Goal: Information Seeking & Learning: Find contact information

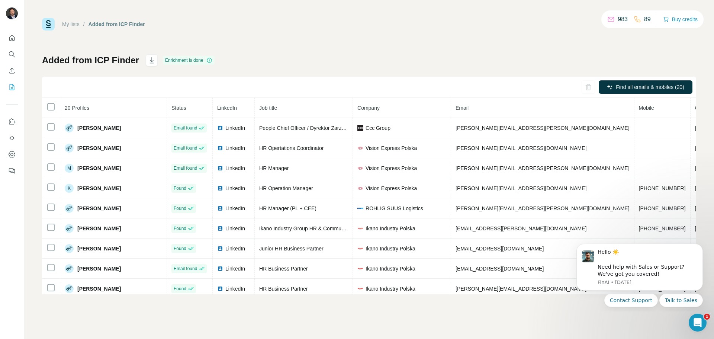
scroll to position [0, 2]
click at [13, 55] on icon "Search" at bounding box center [11, 53] width 5 height 5
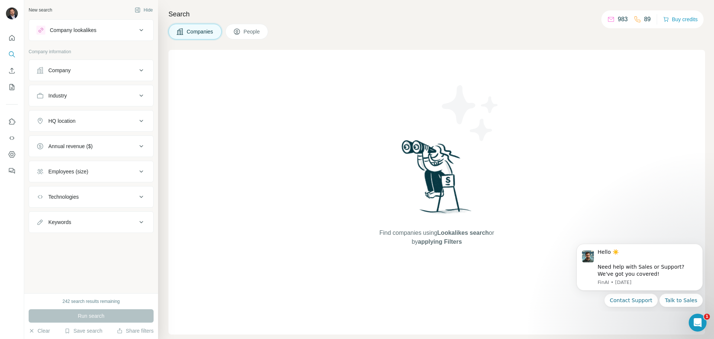
click at [241, 32] on icon at bounding box center [236, 31] width 7 height 7
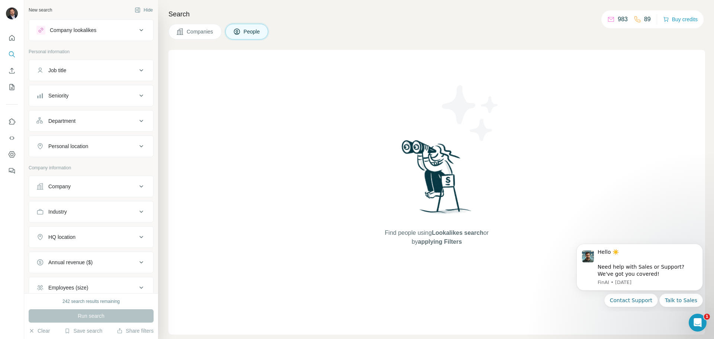
click at [82, 188] on div "Company" at bounding box center [86, 186] width 100 height 7
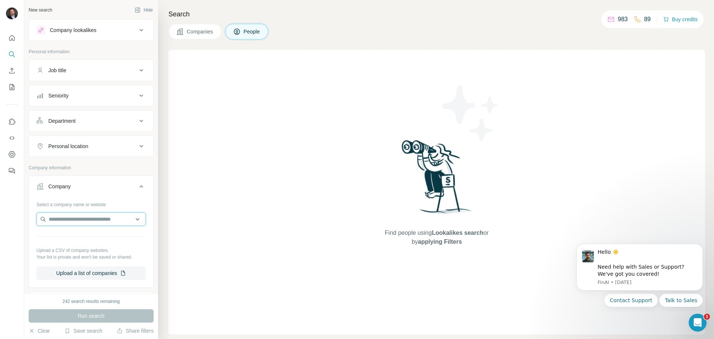
click at [75, 221] on input "text" at bounding box center [90, 218] width 109 height 13
paste input "**********"
drag, startPoint x: 122, startPoint y: 220, endPoint x: -8, endPoint y: 219, distance: 129.5
click at [0, 219] on html "**********" at bounding box center [357, 169] width 714 height 339
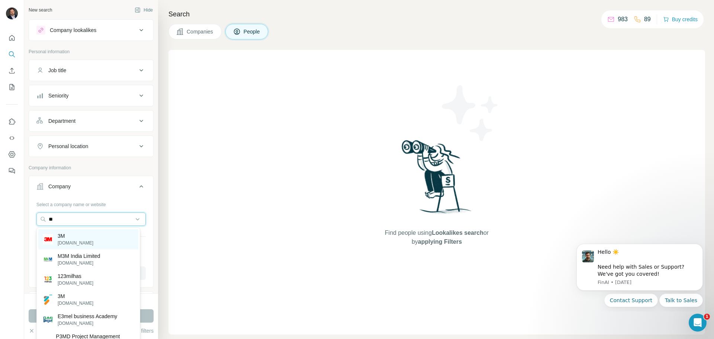
type input "**"
click at [91, 237] on div "3M 3m.com" at bounding box center [88, 239] width 100 height 20
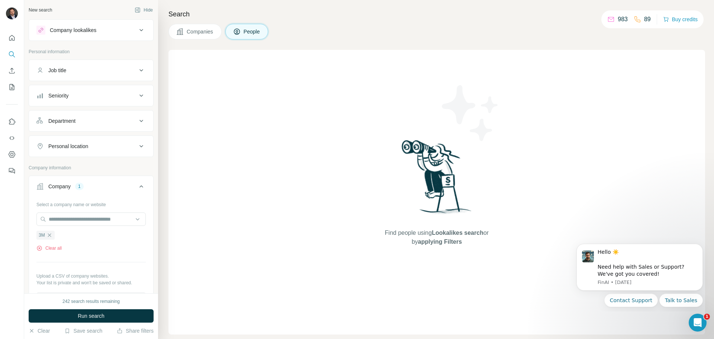
click at [89, 117] on div "Department" at bounding box center [86, 120] width 100 height 7
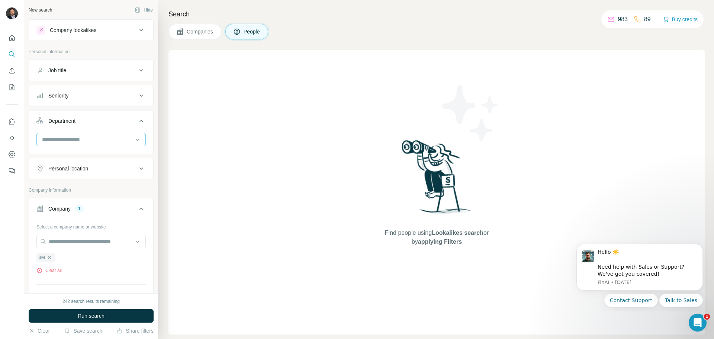
click at [75, 135] on input at bounding box center [87, 139] width 92 height 8
click at [65, 167] on div "HR" at bounding box center [88, 164] width 91 height 7
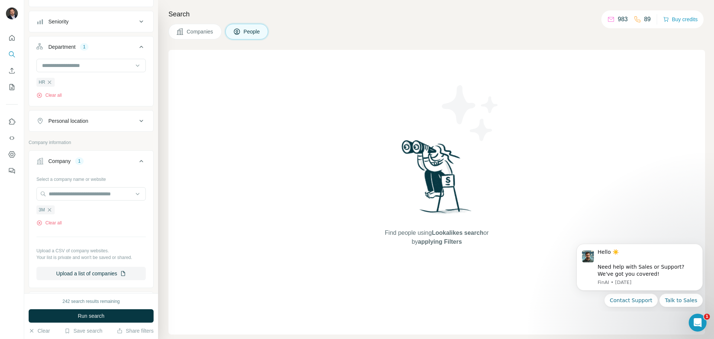
scroll to position [74, 0]
click at [99, 125] on button "Personal location" at bounding box center [91, 121] width 124 height 18
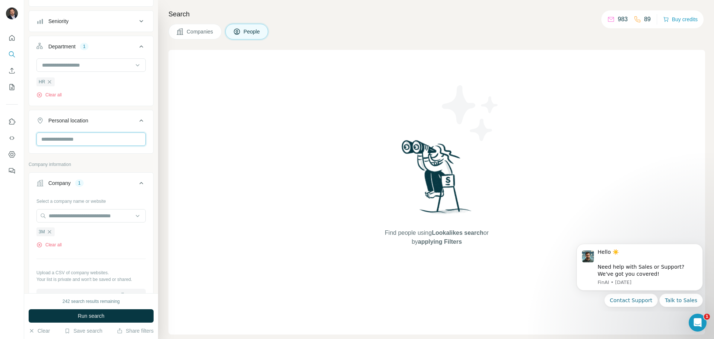
click at [95, 140] on input "text" at bounding box center [90, 138] width 109 height 13
type input "******"
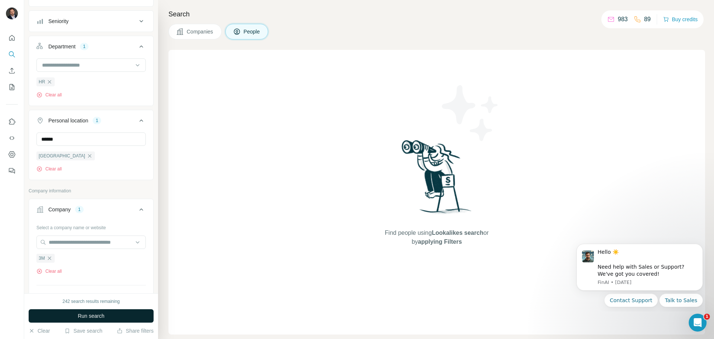
click at [97, 316] on span "Run search" at bounding box center [91, 315] width 27 height 7
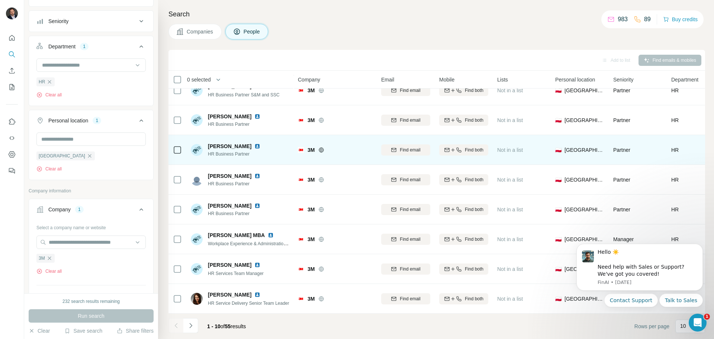
scroll to position [76, 0]
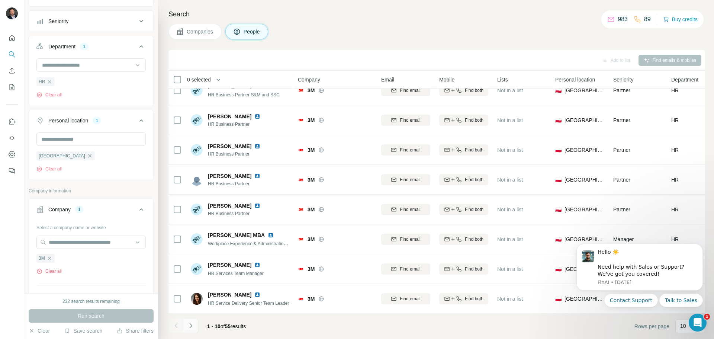
click at [194, 327] on icon "Navigate to next page" at bounding box center [190, 325] width 7 height 7
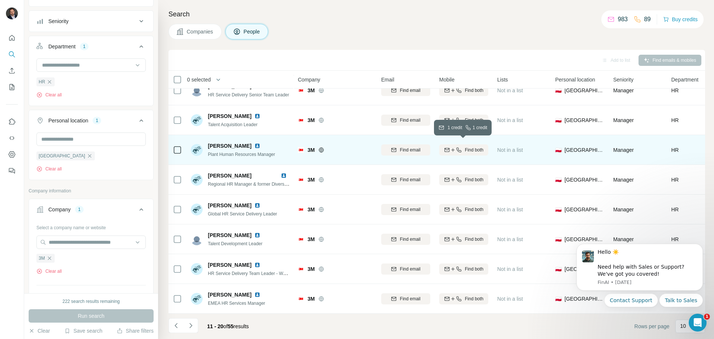
click at [470, 147] on span "Find both" at bounding box center [474, 150] width 19 height 7
click at [193, 326] on icon "Navigate to next page" at bounding box center [190, 325] width 7 height 7
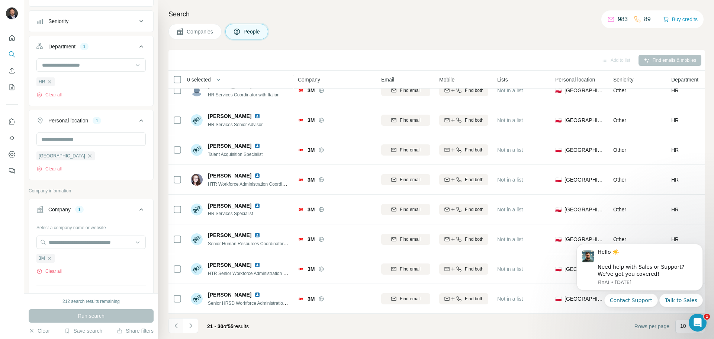
click at [179, 327] on icon "Navigate to previous page" at bounding box center [176, 325] width 7 height 7
click at [193, 325] on icon "Navigate to next page" at bounding box center [190, 325] width 7 height 7
click at [193, 328] on icon "Navigate to next page" at bounding box center [190, 325] width 7 height 7
click at [191, 324] on icon "Navigate to next page" at bounding box center [190, 325] width 7 height 7
click at [189, 327] on icon "Navigate to next page" at bounding box center [190, 325] width 7 height 7
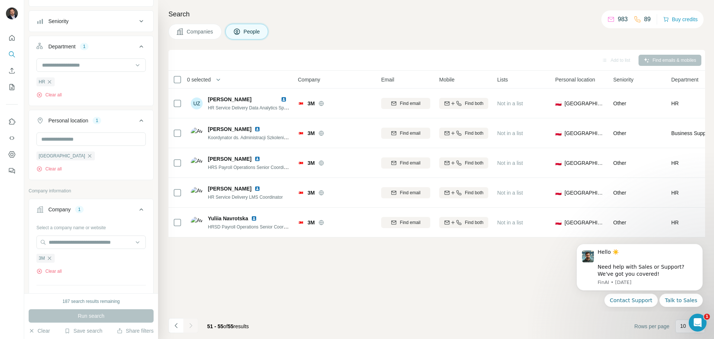
scroll to position [0, 0]
click at [176, 325] on icon "Navigate to previous page" at bounding box center [176, 325] width 3 height 5
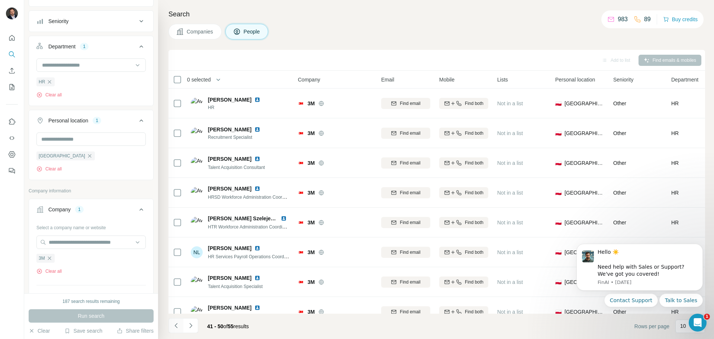
click at [176, 325] on icon "Navigate to previous page" at bounding box center [176, 325] width 3 height 5
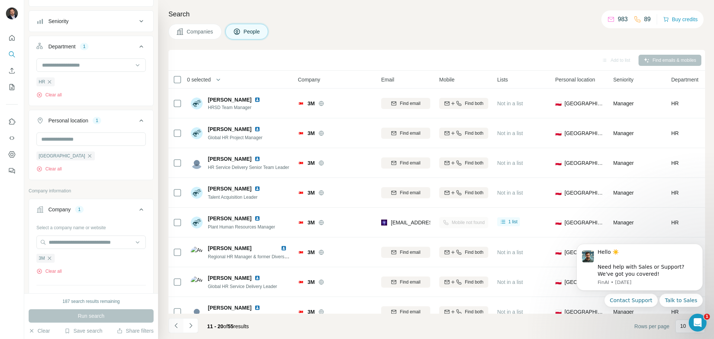
click at [176, 325] on icon "Navigate to previous page" at bounding box center [176, 325] width 3 height 5
click at [176, 325] on div at bounding box center [176, 325] width 15 height 15
click at [193, 327] on icon "Navigate to next page" at bounding box center [190, 325] width 7 height 7
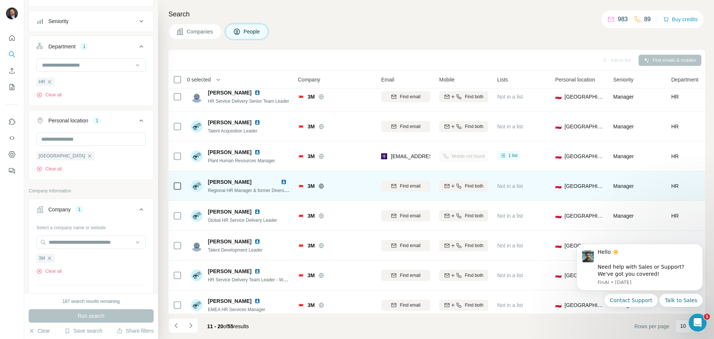
scroll to position [76, 0]
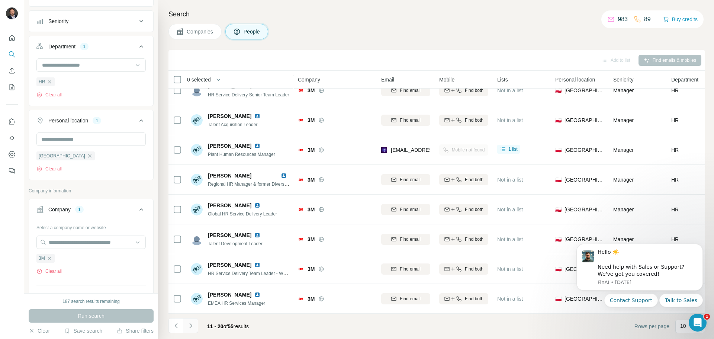
click at [197, 321] on button "Navigate to next page" at bounding box center [190, 325] width 15 height 15
click at [193, 324] on icon "Navigate to next page" at bounding box center [190, 325] width 7 height 7
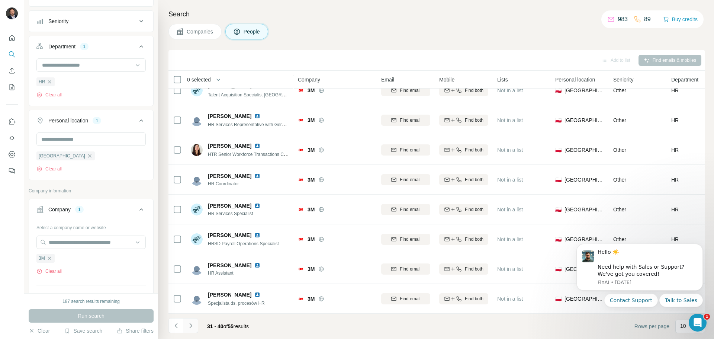
click at [193, 325] on icon "Navigate to next page" at bounding box center [190, 325] width 7 height 7
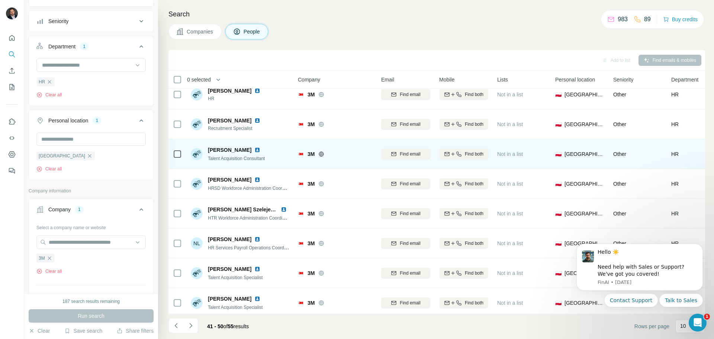
scroll to position [0, 0]
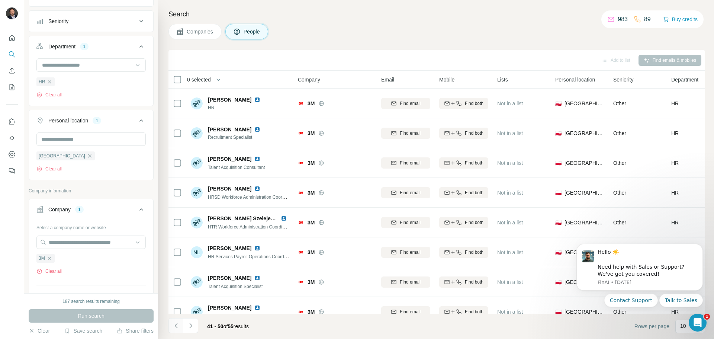
click at [179, 325] on icon "Navigate to previous page" at bounding box center [176, 325] width 7 height 7
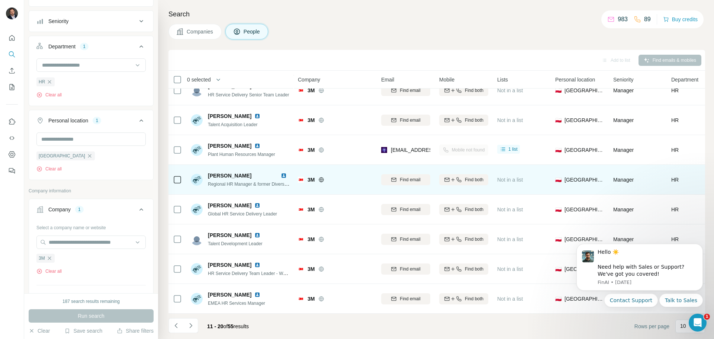
scroll to position [76, 0]
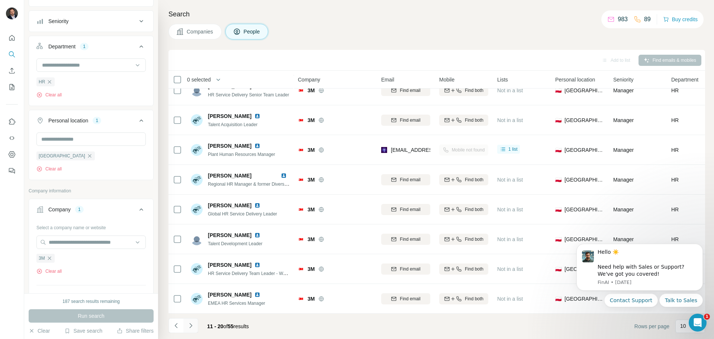
click at [191, 323] on icon "Navigate to next page" at bounding box center [190, 325] width 7 height 7
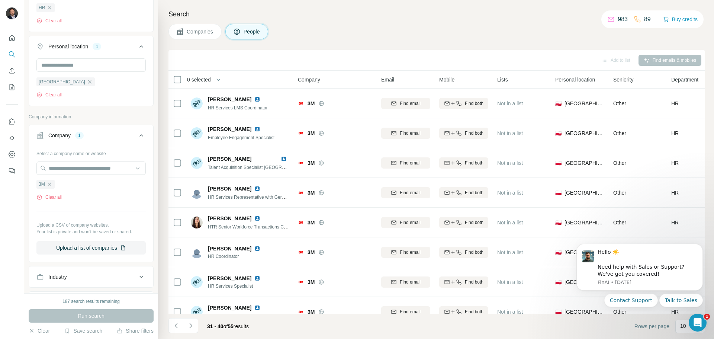
scroll to position [149, 0]
click at [50, 183] on icon "button" at bounding box center [50, 184] width 6 height 6
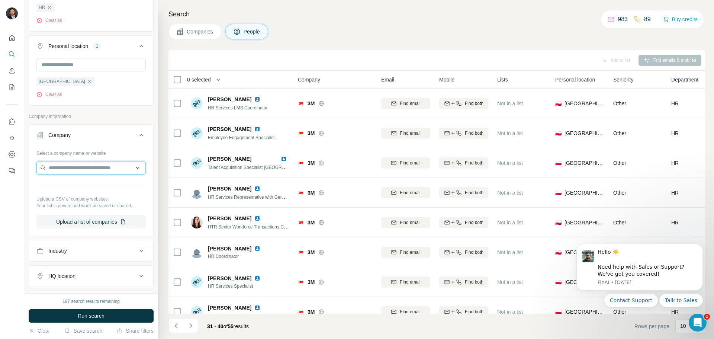
click at [68, 169] on input "text" at bounding box center [90, 167] width 109 height 13
drag, startPoint x: 86, startPoint y: 169, endPoint x: 23, endPoint y: 168, distance: 62.9
click at [23, 168] on div "New search Hide Company lookalikes Personal information Job title Seniority Dep…" at bounding box center [357, 169] width 714 height 339
paste input "**********"
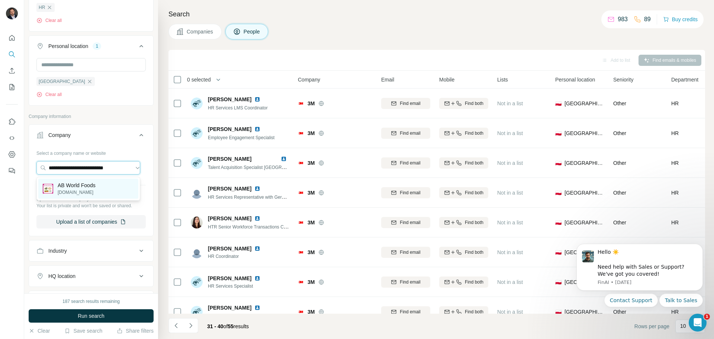
type input "**********"
click at [86, 183] on p "AB World Foods" at bounding box center [77, 185] width 38 height 7
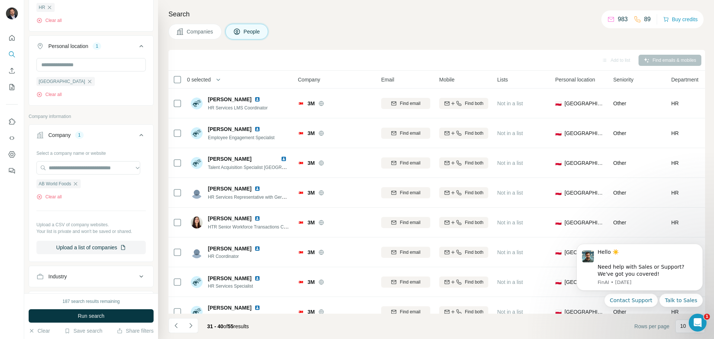
click at [94, 313] on span "Run search" at bounding box center [91, 315] width 27 height 7
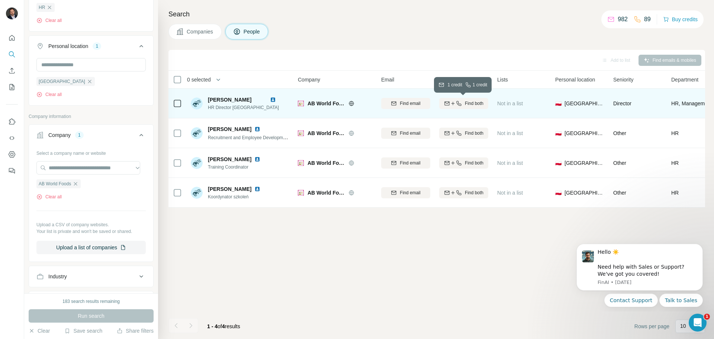
click at [466, 104] on span "Find both" at bounding box center [474, 103] width 19 height 7
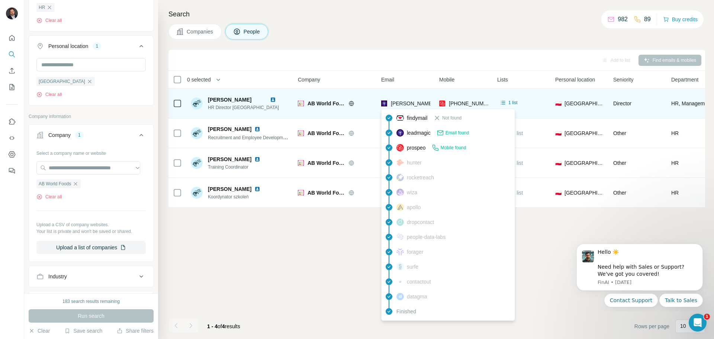
click at [412, 103] on span "[PERSON_NAME][EMAIL_ADDRESS][DOMAIN_NAME]" at bounding box center [478, 103] width 174 height 6
click at [407, 103] on span "[PERSON_NAME][EMAIL_ADDRESS][DOMAIN_NAME]" at bounding box center [478, 103] width 174 height 6
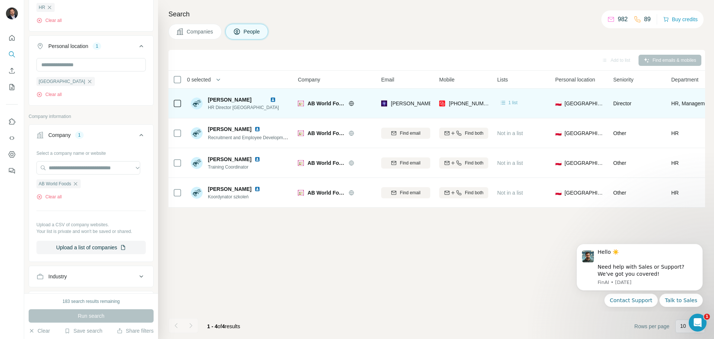
click at [506, 104] on icon at bounding box center [503, 102] width 7 height 7
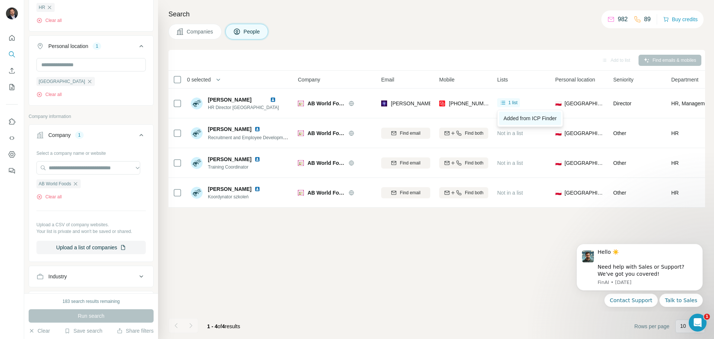
click at [522, 117] on span "Added from ICP Finder" at bounding box center [530, 118] width 53 height 6
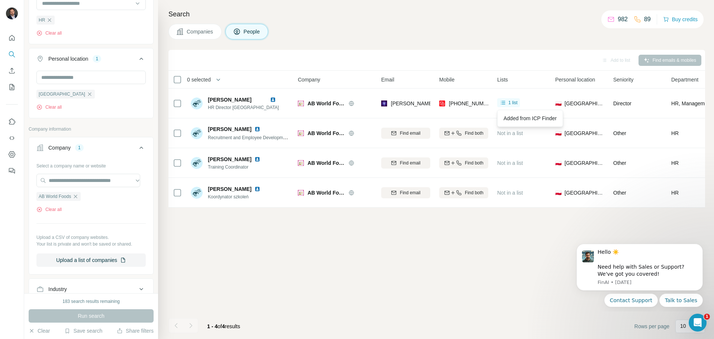
scroll to position [149, 0]
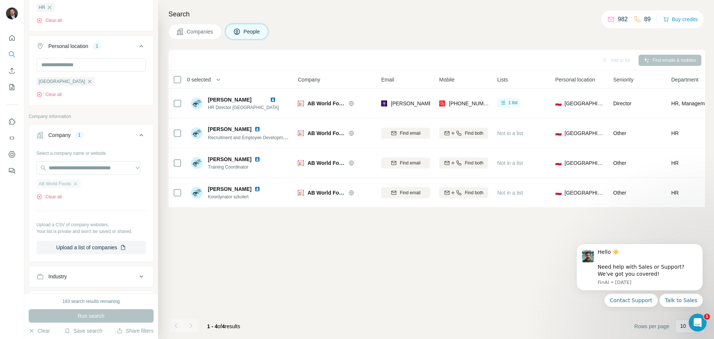
click at [73, 185] on div "AB World Foods" at bounding box center [58, 183] width 44 height 9
click at [73, 185] on icon "button" at bounding box center [76, 184] width 6 height 6
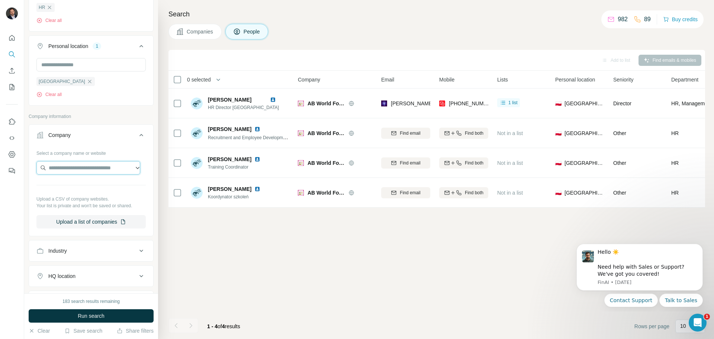
click at [73, 170] on input "text" at bounding box center [88, 167] width 104 height 13
click at [90, 171] on input "text" at bounding box center [88, 167] width 104 height 13
paste input "*********"
type input "*********"
drag, startPoint x: 86, startPoint y: 167, endPoint x: 41, endPoint y: 168, distance: 45.0
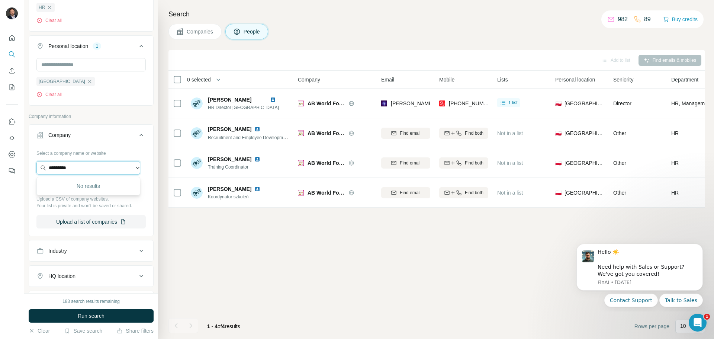
click at [41, 168] on input "*********" at bounding box center [88, 167] width 104 height 13
click at [81, 164] on input "text" at bounding box center [88, 167] width 104 height 13
paste input "**********"
type input "**********"
click at [100, 187] on div "Maersk maersk.com" at bounding box center [88, 189] width 100 height 20
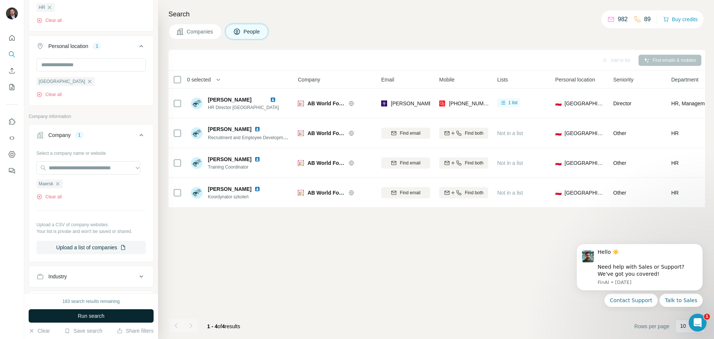
click at [99, 314] on span "Run search" at bounding box center [91, 315] width 27 height 7
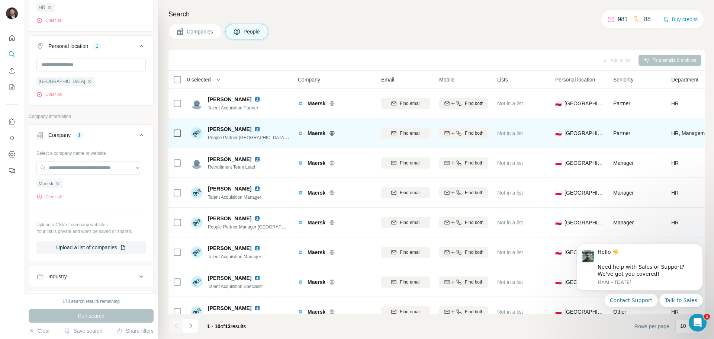
click at [260, 130] on img at bounding box center [258, 129] width 6 height 6
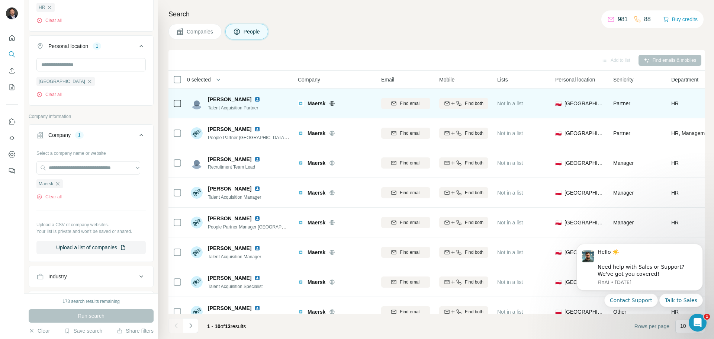
click at [260, 99] on img at bounding box center [258, 99] width 6 height 6
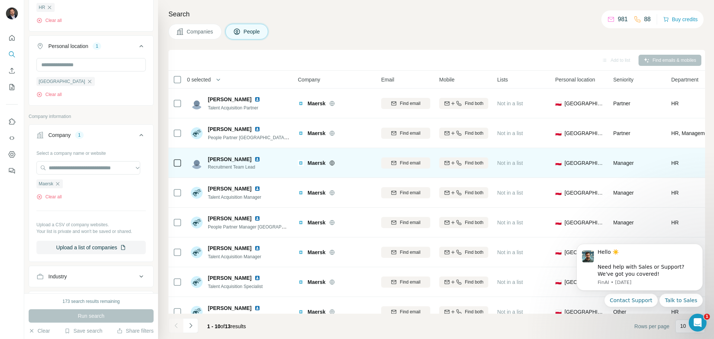
click at [255, 159] on img at bounding box center [258, 159] width 6 height 6
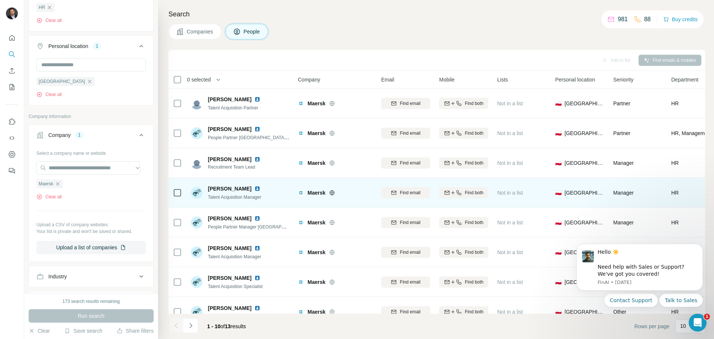
click at [257, 189] on img at bounding box center [258, 189] width 6 height 6
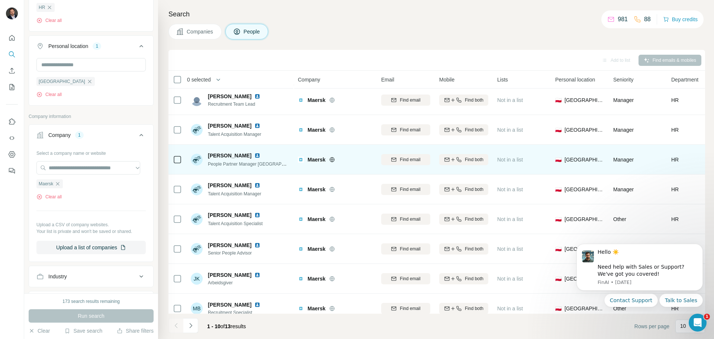
scroll to position [74, 0]
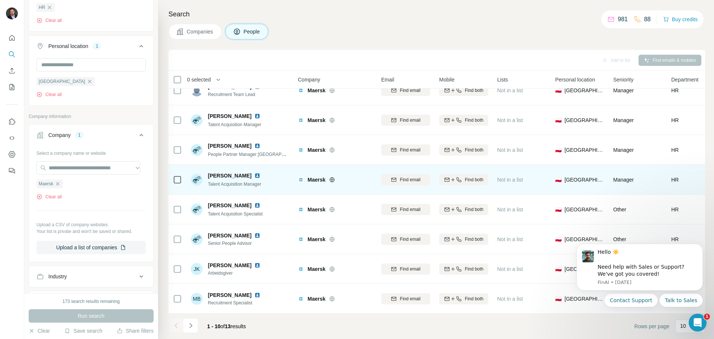
click at [260, 175] on img at bounding box center [258, 176] width 6 height 6
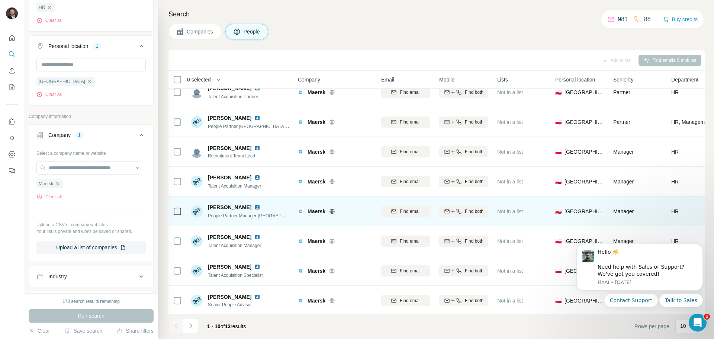
scroll to position [0, 0]
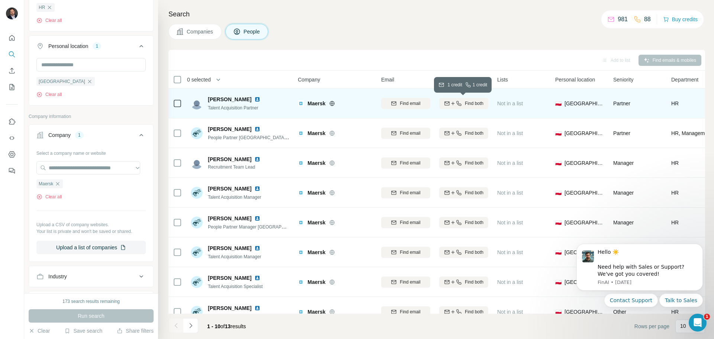
click at [476, 103] on span "Find both" at bounding box center [474, 103] width 19 height 7
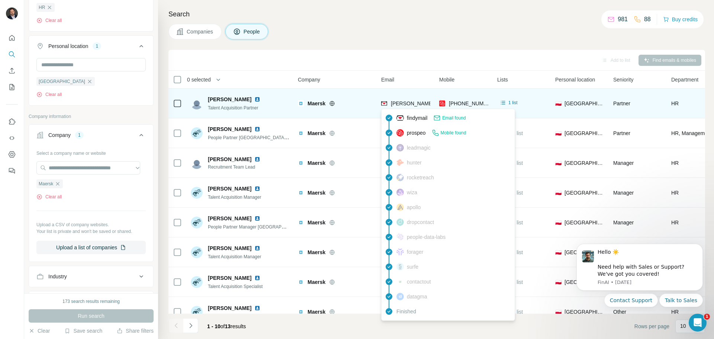
click at [415, 105] on span "[PERSON_NAME][EMAIL_ADDRESS][DOMAIN_NAME]" at bounding box center [478, 103] width 174 height 6
click at [511, 103] on span "1 list" at bounding box center [513, 102] width 9 height 7
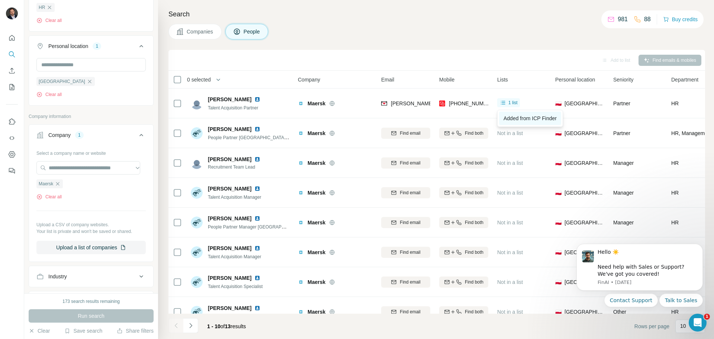
click at [513, 116] on span "Added from ICP Finder" at bounding box center [530, 118] width 53 height 6
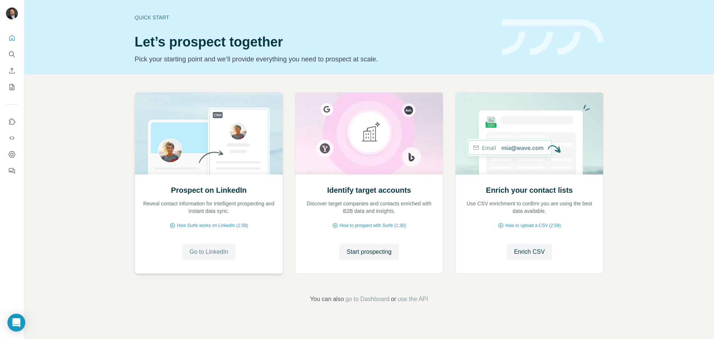
click at [208, 251] on span "Go to LinkedIn" at bounding box center [208, 251] width 39 height 9
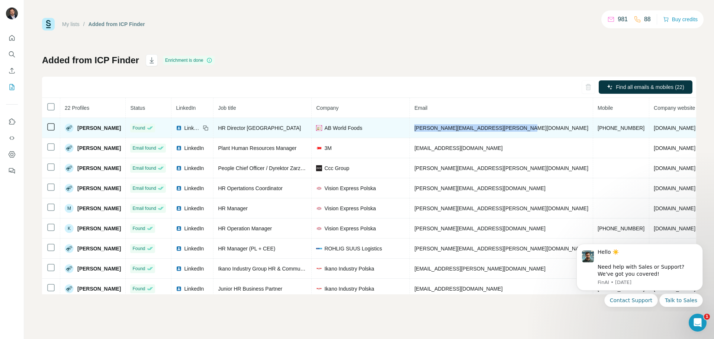
drag, startPoint x: 540, startPoint y: 129, endPoint x: 426, endPoint y: 131, distance: 114.2
click at [426, 131] on tr "Magdalena Palac-Afana Found LinkedIn HR Director Poland AB World Foods magdalen…" at bounding box center [417, 128] width 751 height 20
drag, startPoint x: 136, startPoint y: 128, endPoint x: 76, endPoint y: 130, distance: 60.3
click at [76, 130] on div "[PERSON_NAME]" at bounding box center [93, 128] width 56 height 9
copy span "Magdalena Palac-Afan"
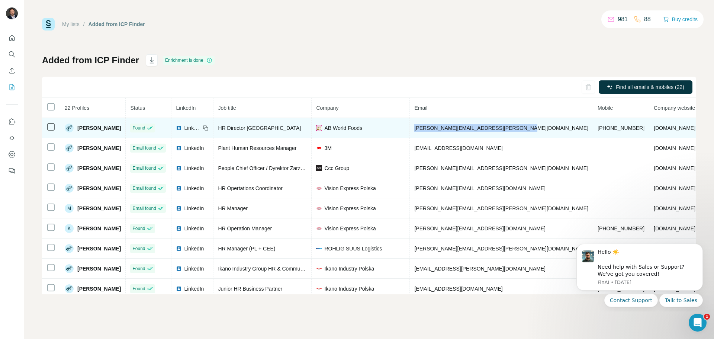
drag, startPoint x: 138, startPoint y: 127, endPoint x: 79, endPoint y: 129, distance: 58.4
click at [79, 129] on div "[PERSON_NAME]" at bounding box center [93, 128] width 56 height 9
copy span "[PERSON_NAME]"
drag, startPoint x: 385, startPoint y: 128, endPoint x: 342, endPoint y: 128, distance: 43.2
click at [342, 128] on div "AB World Foods" at bounding box center [360, 127] width 89 height 7
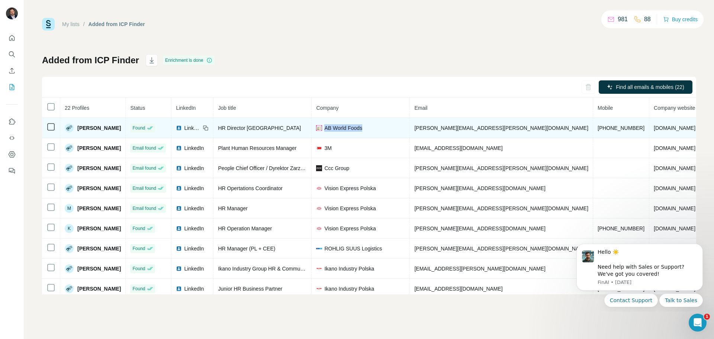
copy span "AB World Foods"
drag, startPoint x: 285, startPoint y: 131, endPoint x: 233, endPoint y: 131, distance: 51.7
click at [233, 131] on td "HR Director [GEOGRAPHIC_DATA]" at bounding box center [263, 128] width 98 height 20
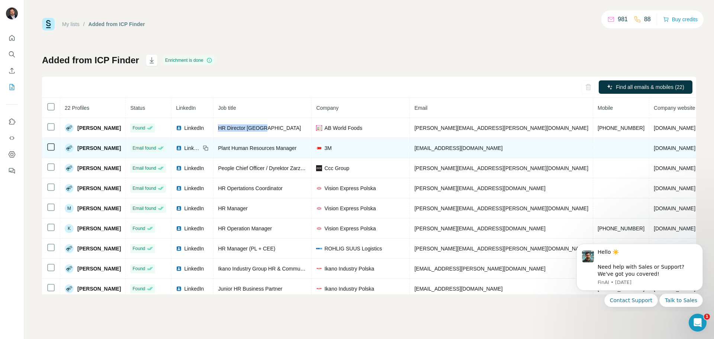
copy span "HR Director Poland"
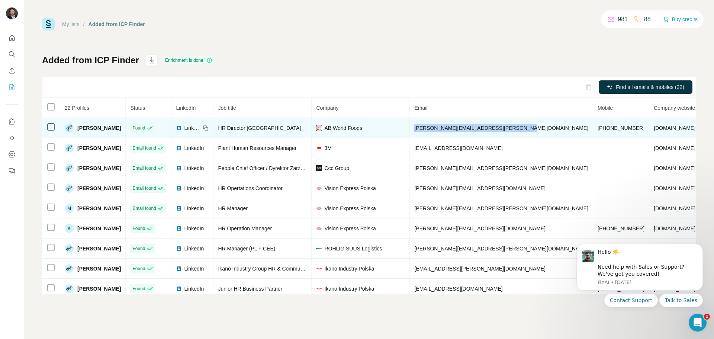
drag, startPoint x: 539, startPoint y: 127, endPoint x: 433, endPoint y: 128, distance: 106.0
click at [433, 128] on span "magdalena.palac-afana@abworldfoods.com" at bounding box center [501, 128] width 174 height 6
copy span "magdalena.palac-afana@abworldfoods.com"
drag, startPoint x: 589, startPoint y: 127, endPoint x: 560, endPoint y: 129, distance: 29.5
click at [593, 129] on td "+48605495538" at bounding box center [621, 128] width 56 height 20
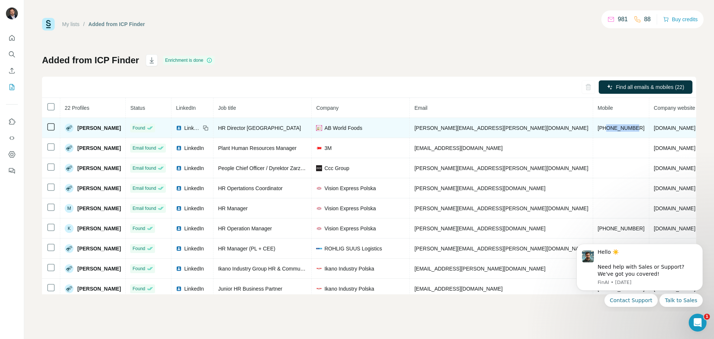
copy span "605495538"
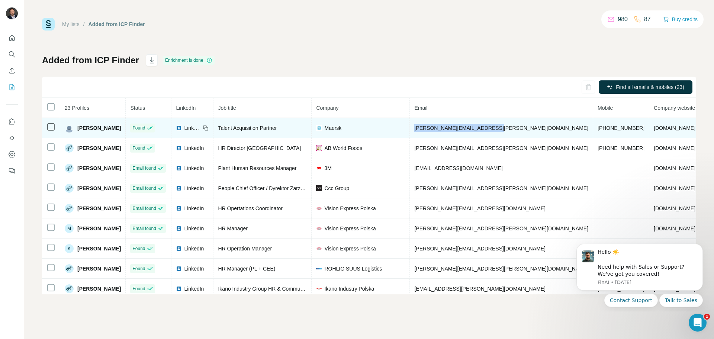
drag, startPoint x: 518, startPoint y: 127, endPoint x: 430, endPoint y: 131, distance: 87.5
click at [430, 131] on td "[PERSON_NAME][EMAIL_ADDRESS][PERSON_NAME][DOMAIN_NAME]" at bounding box center [501, 128] width 183 height 20
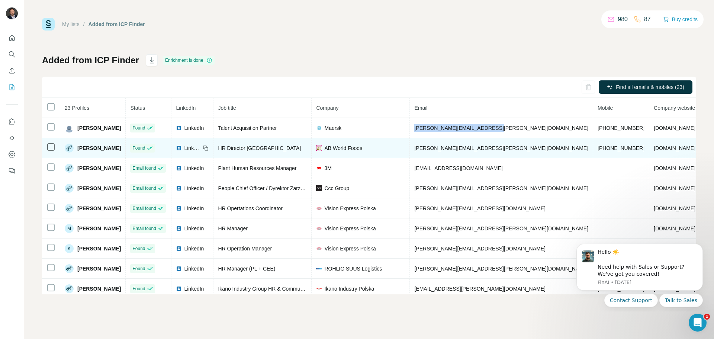
copy span "[PERSON_NAME][EMAIL_ADDRESS][PERSON_NAME][DOMAIN_NAME]"
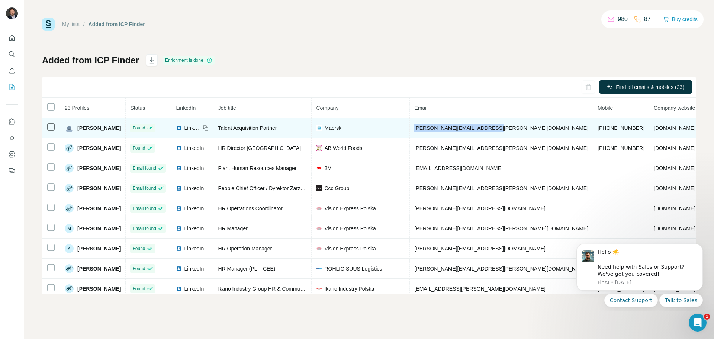
drag, startPoint x: 130, startPoint y: 131, endPoint x: 76, endPoint y: 130, distance: 54.7
click at [76, 130] on div "[PERSON_NAME]" at bounding box center [93, 128] width 56 height 9
copy span "[PERSON_NAME]"
drag, startPoint x: 356, startPoint y: 128, endPoint x: 342, endPoint y: 128, distance: 14.1
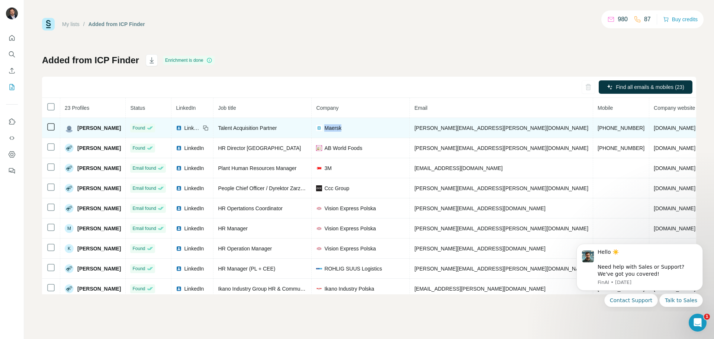
click at [342, 128] on div "Maersk" at bounding box center [360, 127] width 89 height 7
copy span "Maersk"
drag, startPoint x: 297, startPoint y: 129, endPoint x: 236, endPoint y: 130, distance: 60.3
click at [236, 130] on div "Talent Acquisition Partner" at bounding box center [262, 127] width 89 height 7
copy span "Talent Acquisition Partner"
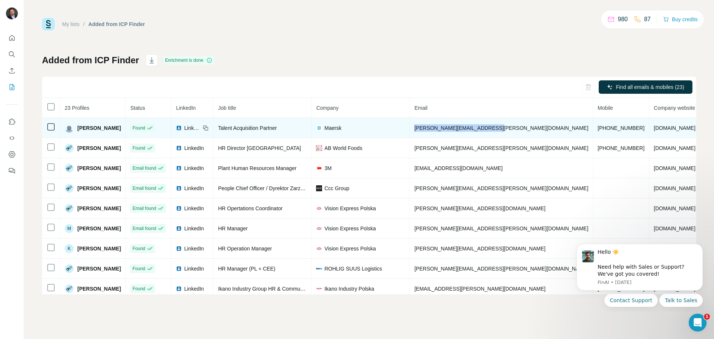
drag, startPoint x: 504, startPoint y: 128, endPoint x: 433, endPoint y: 131, distance: 70.8
click at [433, 131] on td "aleksandra.debska@maersk.com" at bounding box center [501, 128] width 183 height 20
copy span "[PERSON_NAME][EMAIL_ADDRESS][PERSON_NAME][DOMAIN_NAME]"
drag, startPoint x: 588, startPoint y: 128, endPoint x: 560, endPoint y: 129, distance: 27.5
click at [598, 129] on span "[PHONE_NUMBER]" at bounding box center [621, 128] width 47 height 6
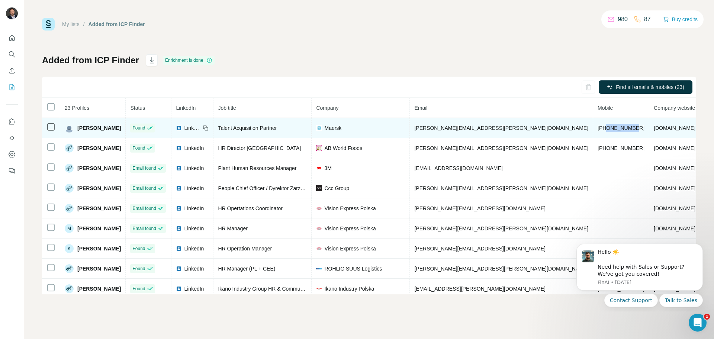
copy span "606760660"
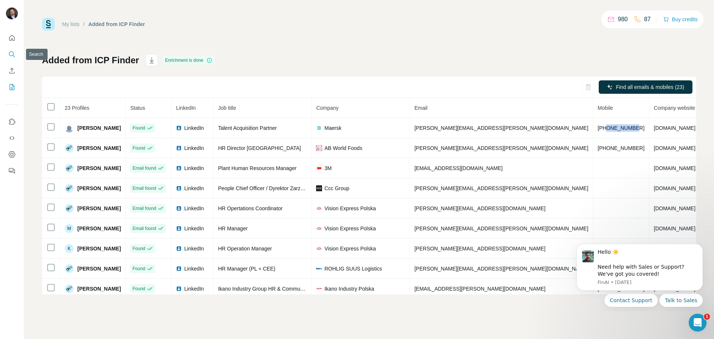
click at [14, 54] on icon "Search" at bounding box center [11, 54] width 7 height 7
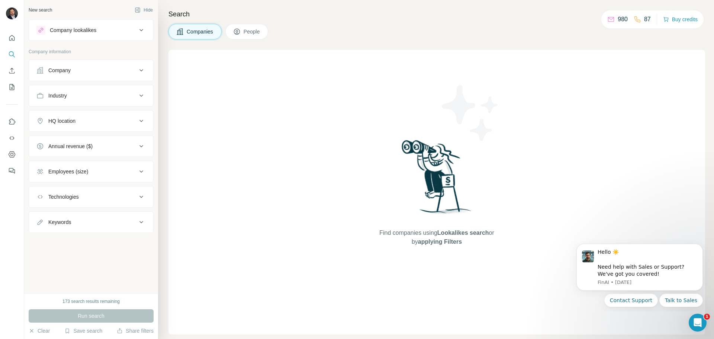
click at [245, 33] on button "People" at bounding box center [246, 32] width 43 height 16
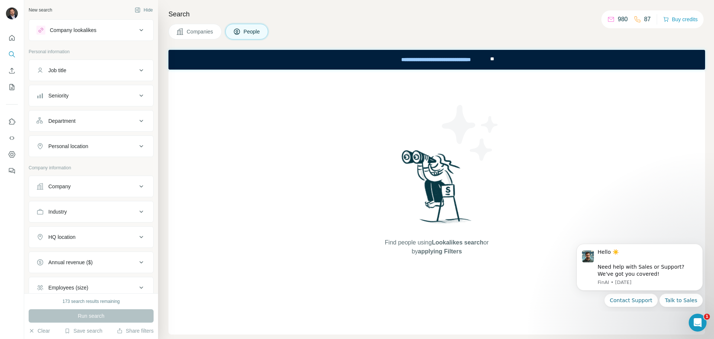
scroll to position [37, 0]
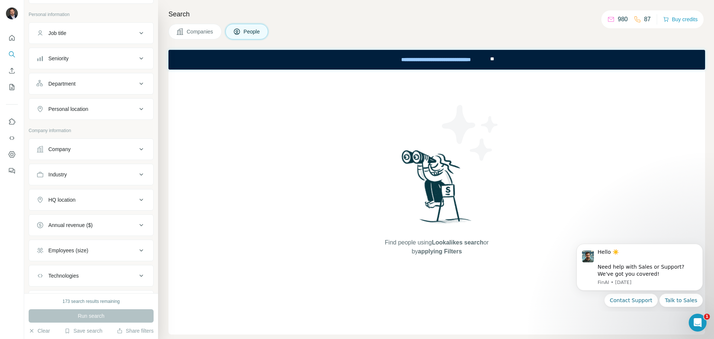
click at [79, 156] on button "Company" at bounding box center [91, 149] width 124 height 18
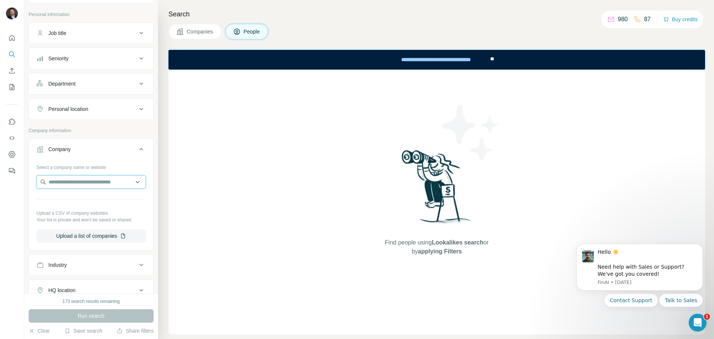
click at [71, 183] on input "text" at bounding box center [90, 181] width 109 height 13
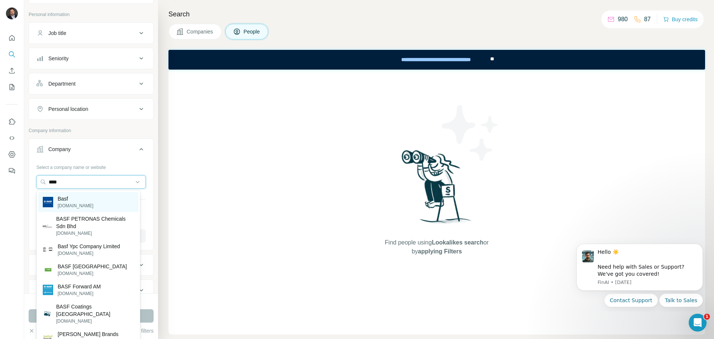
type input "****"
click at [88, 202] on div "Basf basf.com" at bounding box center [88, 202] width 100 height 20
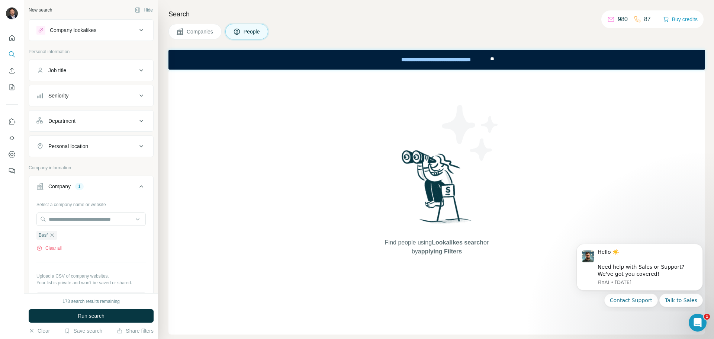
click at [93, 148] on div "Personal location" at bounding box center [86, 146] width 100 height 7
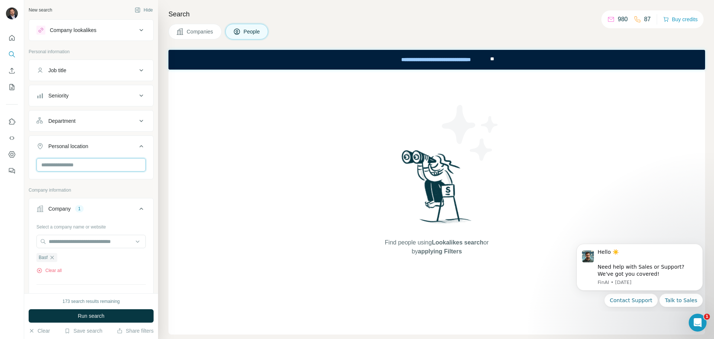
click at [81, 161] on input "text" at bounding box center [90, 164] width 109 height 13
type input "***"
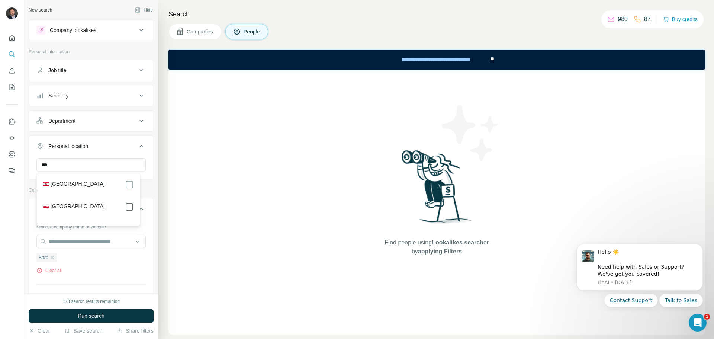
click at [132, 203] on icon at bounding box center [129, 206] width 9 height 9
click at [173, 155] on div "Find people using Lookalikes search or by applying Filters" at bounding box center [437, 202] width 537 height 265
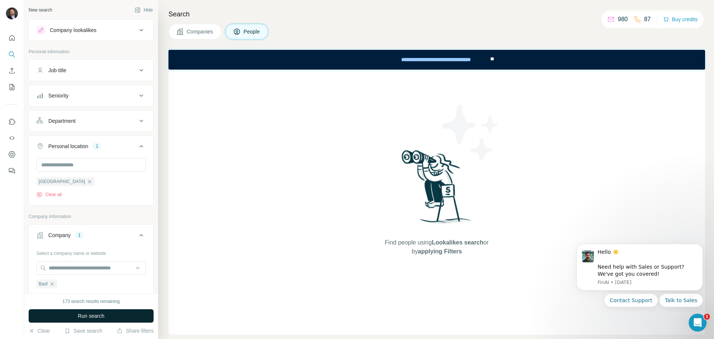
click at [95, 314] on span "Run search" at bounding box center [91, 315] width 27 height 7
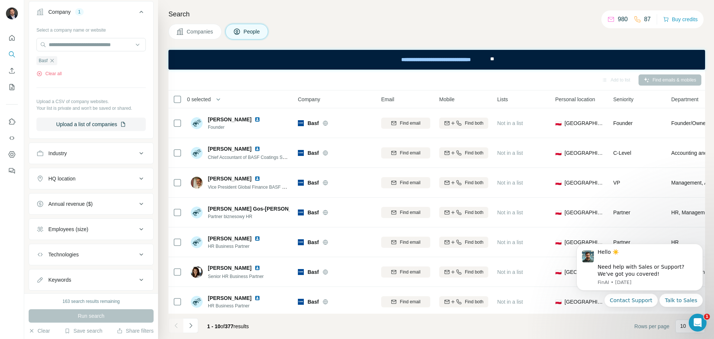
scroll to position [260, 0]
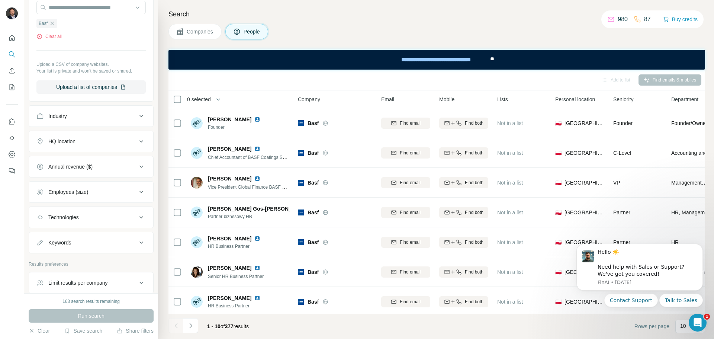
click at [84, 117] on div "Industry" at bounding box center [86, 115] width 100 height 7
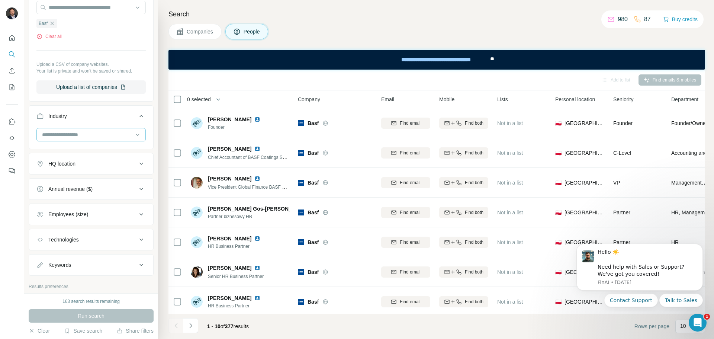
click at [97, 133] on input at bounding box center [87, 135] width 92 height 8
click at [143, 100] on div "Company 1 Select a company name or website Basf Clear all Upload a CSV of compa…" at bounding box center [91, 33] width 125 height 138
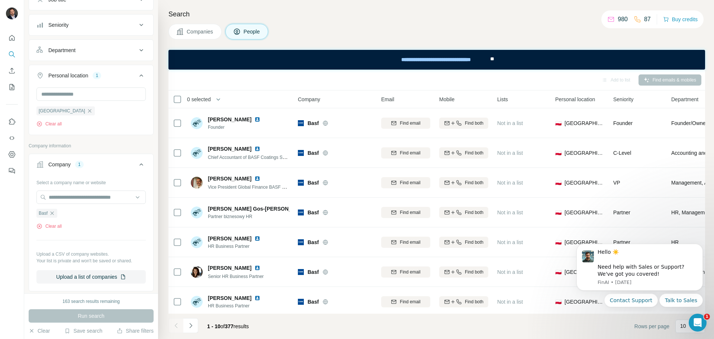
scroll to position [37, 0]
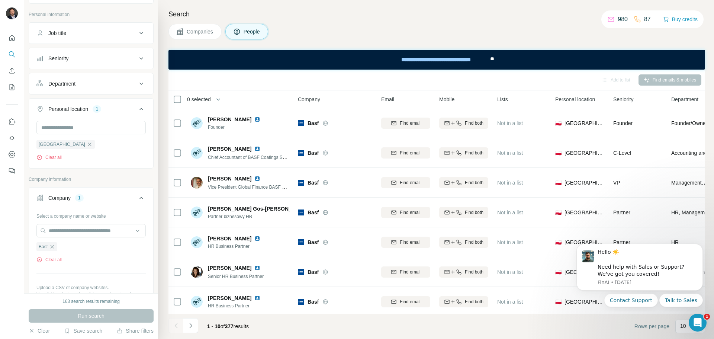
click at [93, 88] on button "Department" at bounding box center [91, 84] width 124 height 18
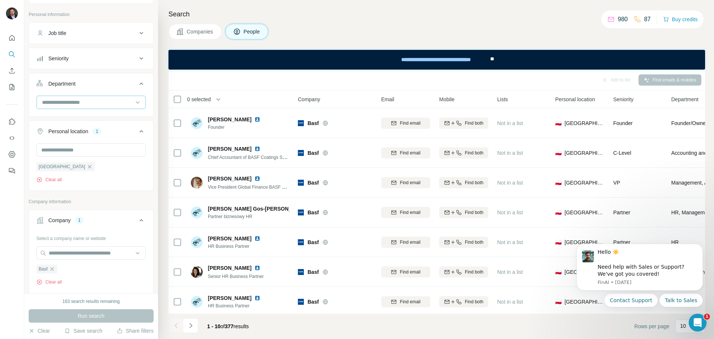
click at [140, 104] on div at bounding box center [90, 102] width 109 height 13
click at [75, 131] on div "HR" at bounding box center [88, 127] width 91 height 7
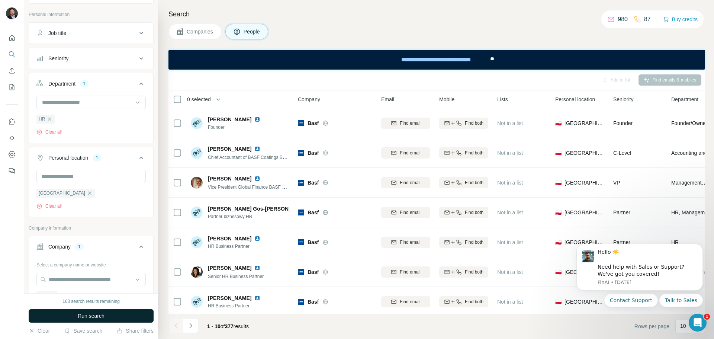
click at [102, 313] on span "Run search" at bounding box center [91, 315] width 27 height 7
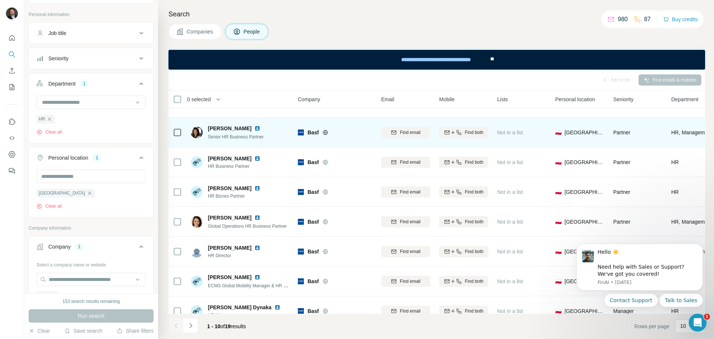
scroll to position [37, 0]
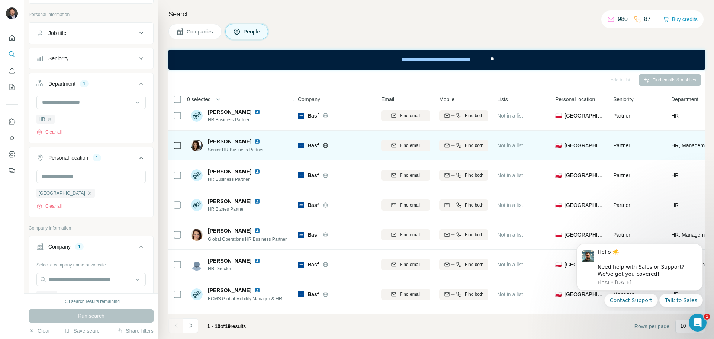
click at [258, 141] on img at bounding box center [258, 141] width 6 height 6
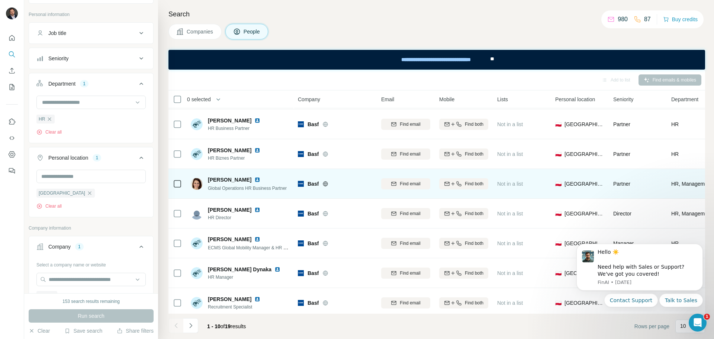
scroll to position [96, 0]
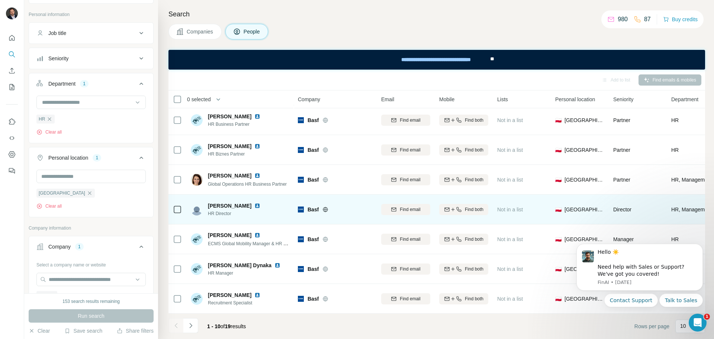
click at [255, 203] on img at bounding box center [258, 206] width 6 height 6
click at [478, 207] on span "Find both" at bounding box center [474, 209] width 19 height 7
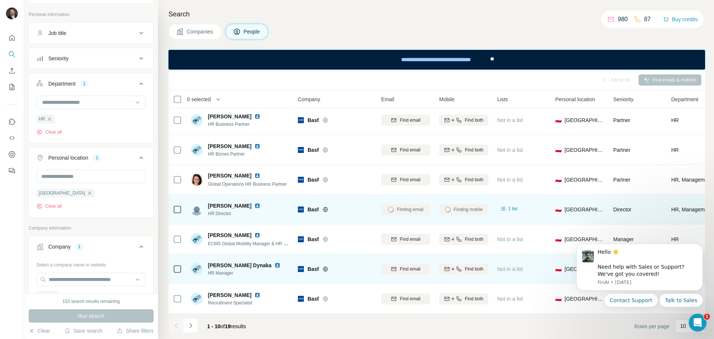
click at [275, 262] on img at bounding box center [278, 265] width 6 height 6
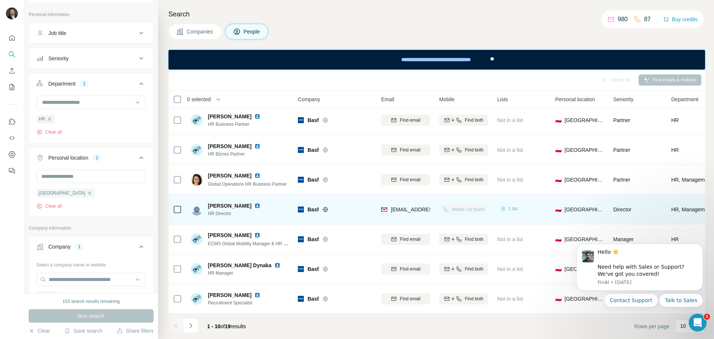
click at [515, 207] on span "1 list" at bounding box center [513, 208] width 9 height 7
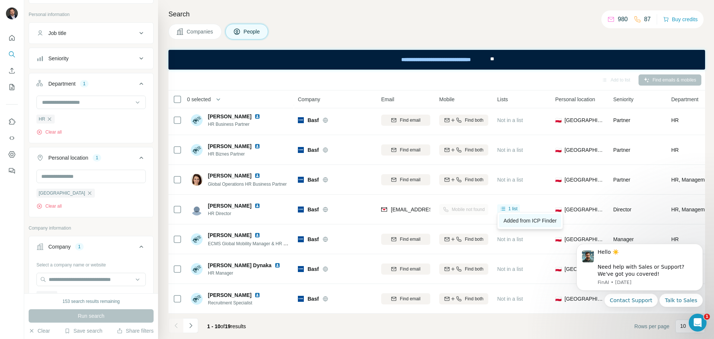
click at [530, 221] on span "Added from ICP Finder" at bounding box center [530, 221] width 53 height 6
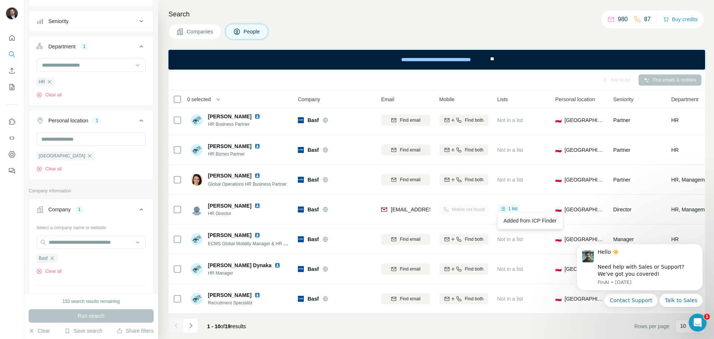
scroll to position [112, 0]
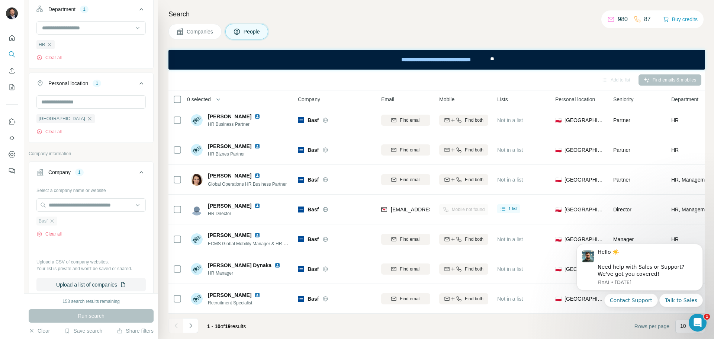
click at [56, 224] on div "Basf" at bounding box center [46, 221] width 21 height 9
click at [53, 223] on icon "button" at bounding box center [52, 221] width 6 height 6
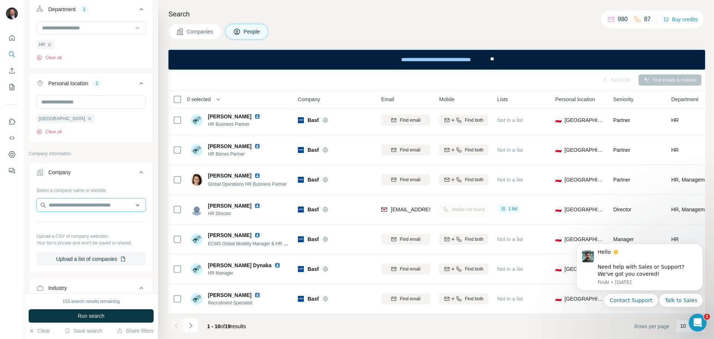
click at [58, 209] on input "text" at bounding box center [90, 204] width 109 height 13
type input "**********"
click at [109, 226] on div "Bausch Health bauschhealth.com" at bounding box center [88, 226] width 100 height 20
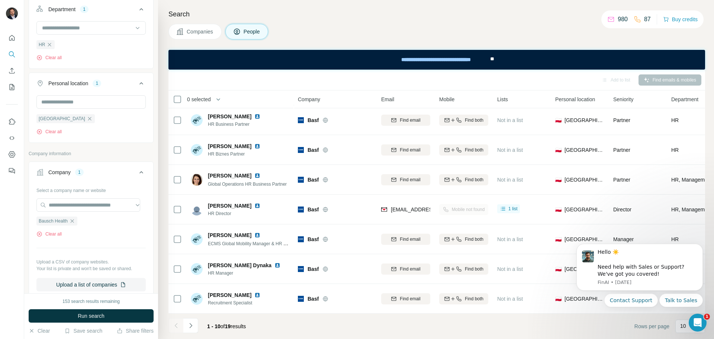
scroll to position [0, 0]
click at [105, 313] on button "Run search" at bounding box center [91, 315] width 125 height 13
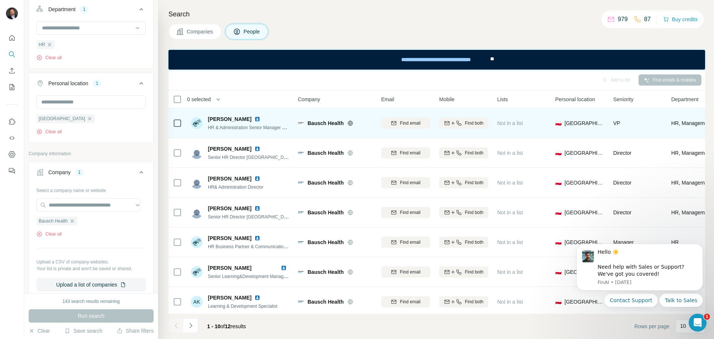
click at [260, 119] on img at bounding box center [258, 119] width 6 height 6
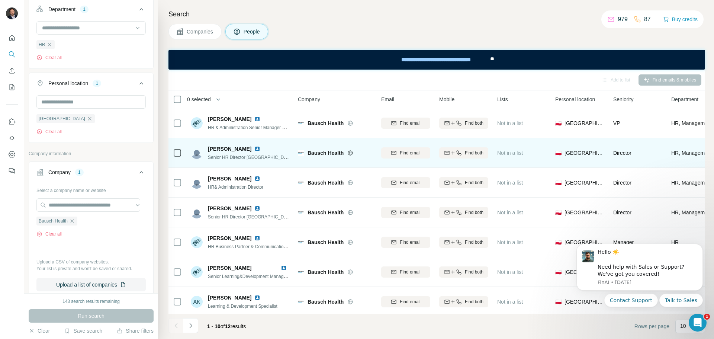
click at [255, 147] on img at bounding box center [258, 149] width 6 height 6
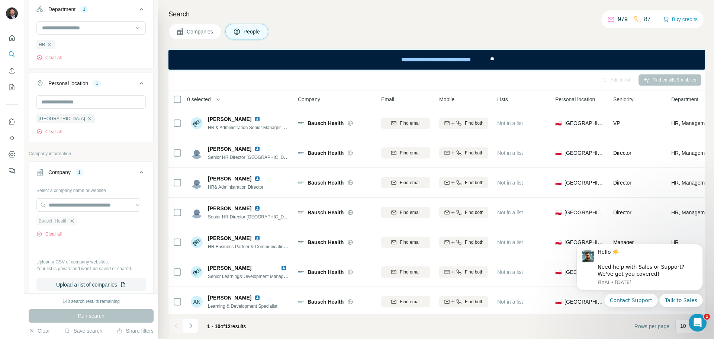
click at [71, 224] on icon "button" at bounding box center [72, 221] width 6 height 6
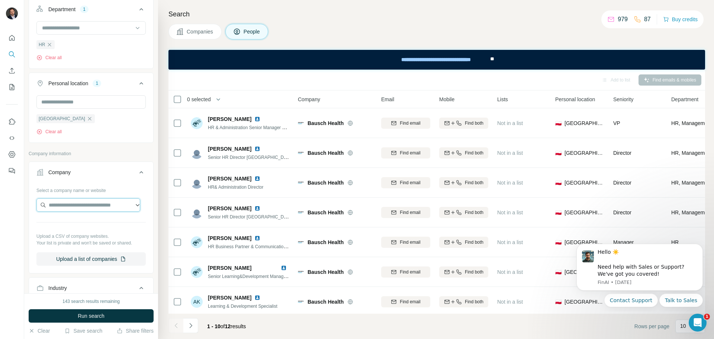
click at [74, 207] on input "text" at bounding box center [88, 204] width 104 height 13
type input "**********"
click at [83, 223] on p "Colgate" at bounding box center [76, 222] width 36 height 7
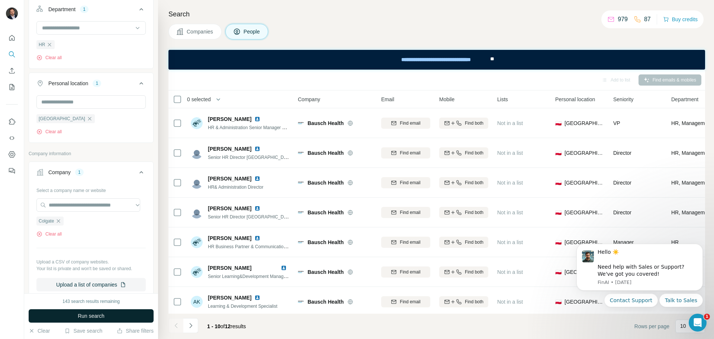
click at [105, 314] on span "Run search" at bounding box center [91, 315] width 27 height 7
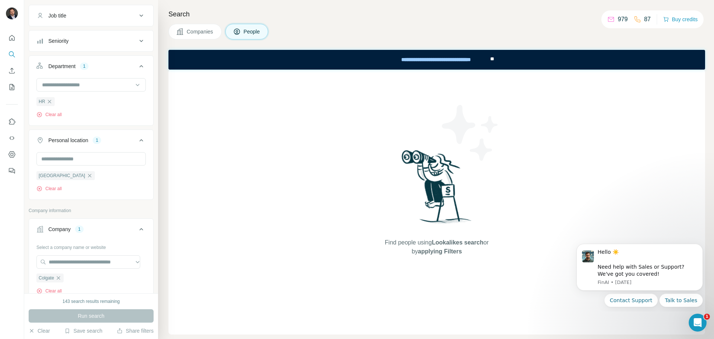
scroll to position [149, 0]
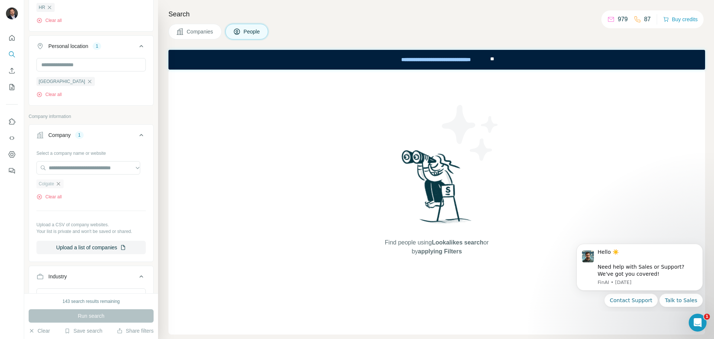
click at [61, 185] on icon "button" at bounding box center [58, 184] width 6 height 6
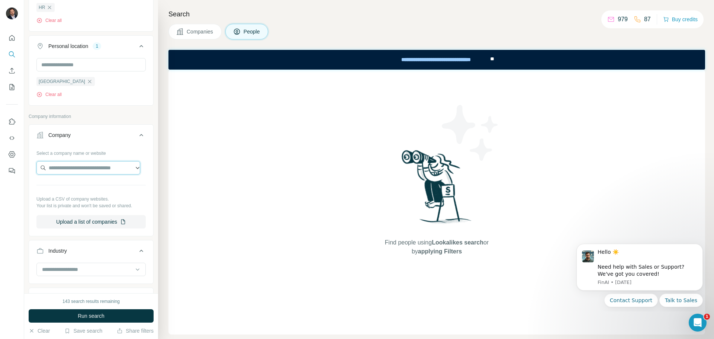
click at [75, 169] on input "text" at bounding box center [88, 167] width 104 height 13
type input "*"
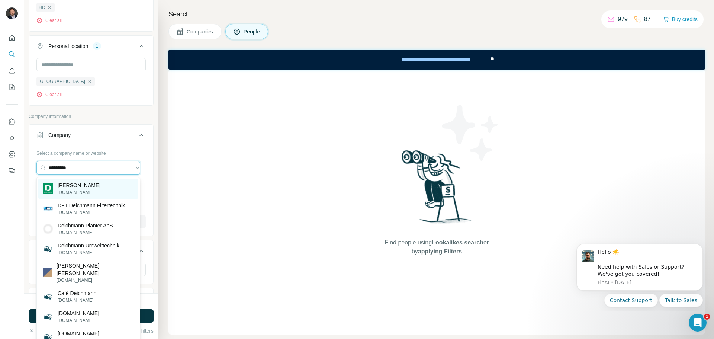
type input "*********"
click at [100, 186] on div "Deichmann deichmann.com" at bounding box center [88, 189] width 100 height 20
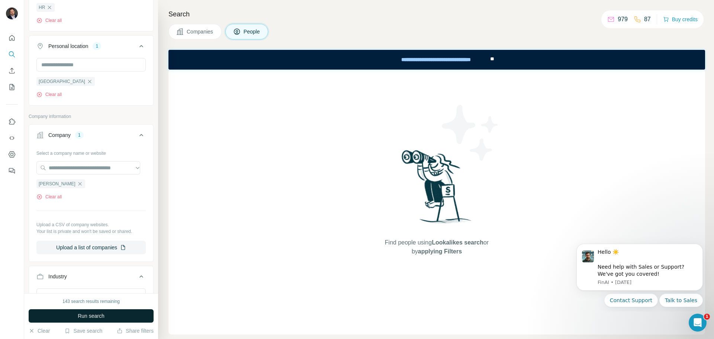
click at [103, 317] on span "Run search" at bounding box center [91, 315] width 27 height 7
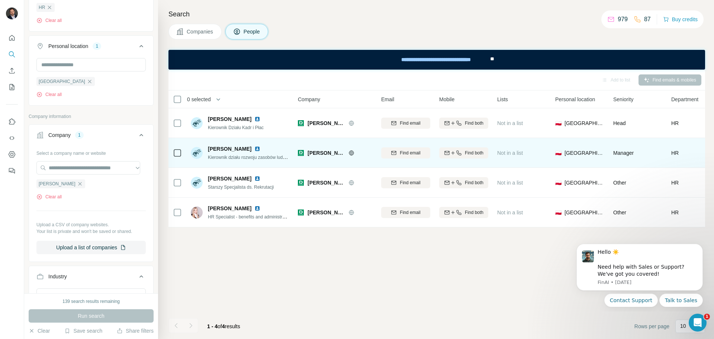
click at [260, 150] on img at bounding box center [258, 149] width 6 height 6
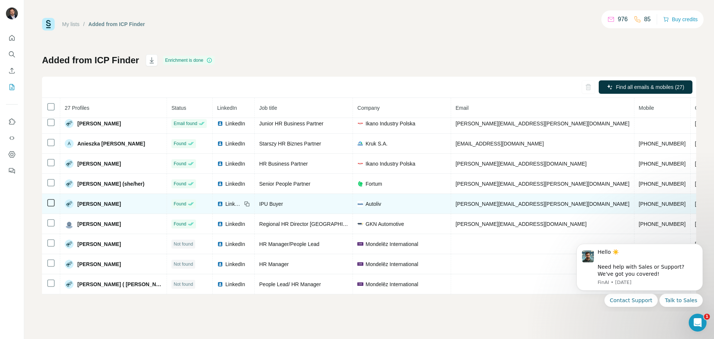
scroll to position [430, 0]
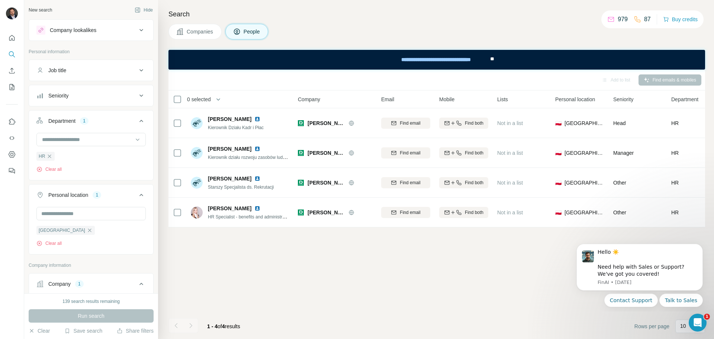
scroll to position [112, 0]
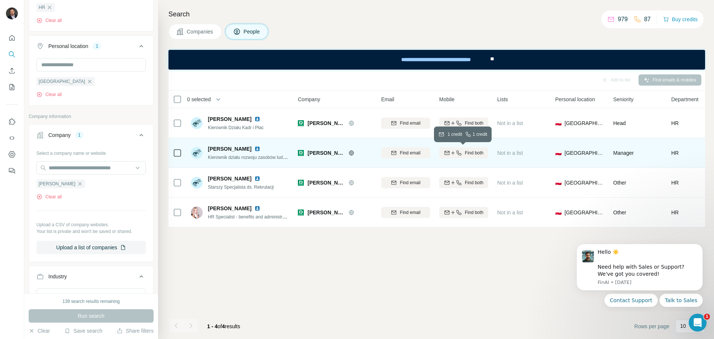
click at [450, 152] on icon "button" at bounding box center [453, 153] width 6 height 6
drag, startPoint x: 66, startPoint y: 185, endPoint x: 58, endPoint y: 170, distance: 16.6
click at [77, 185] on icon "button" at bounding box center [80, 184] width 6 height 6
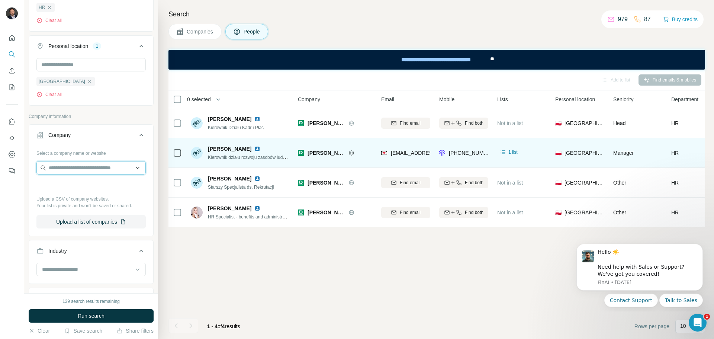
click at [58, 170] on input "text" at bounding box center [90, 167] width 109 height 13
click at [511, 151] on span "1 list" at bounding box center [513, 152] width 9 height 7
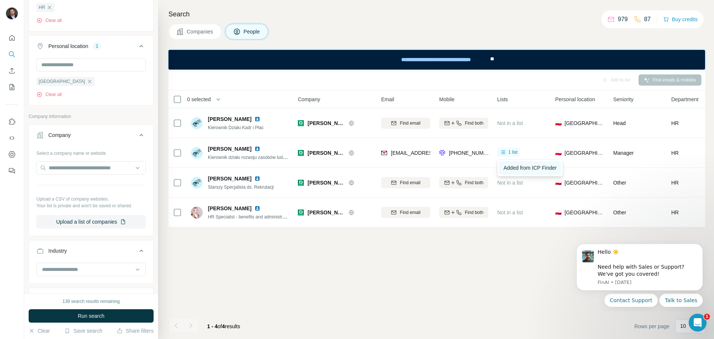
click at [539, 162] on link "Added from ICP Finder" at bounding box center [530, 167] width 62 height 13
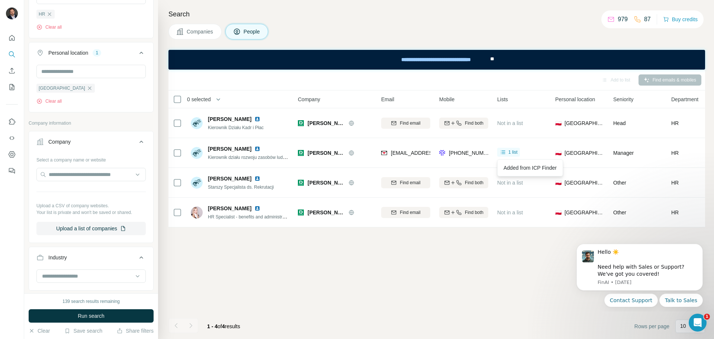
scroll to position [149, 0]
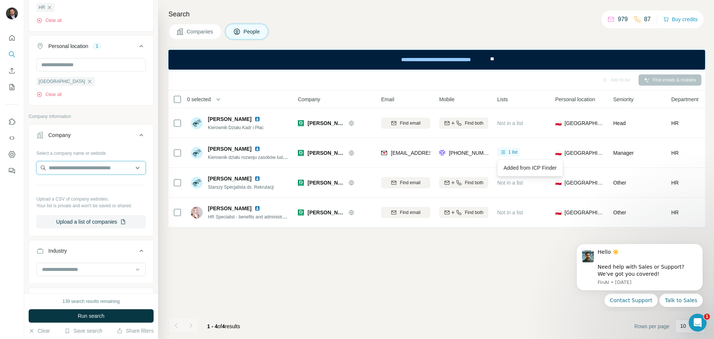
click at [73, 169] on input "text" at bounding box center [90, 167] width 109 height 13
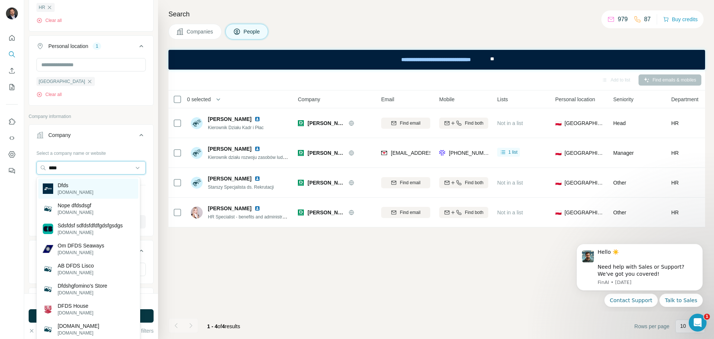
type input "****"
click at [82, 191] on div "Dfds dfds.com" at bounding box center [88, 189] width 100 height 20
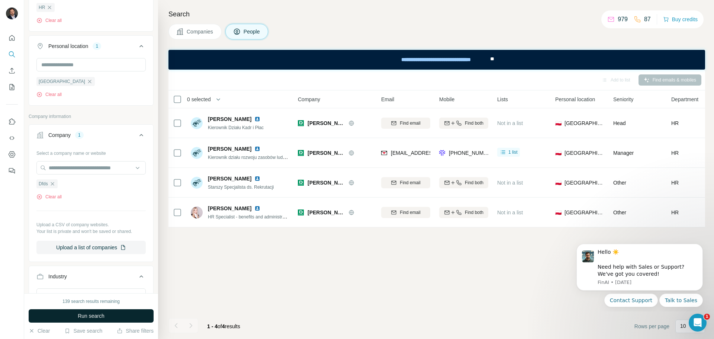
click at [100, 313] on span "Run search" at bounding box center [91, 315] width 27 height 7
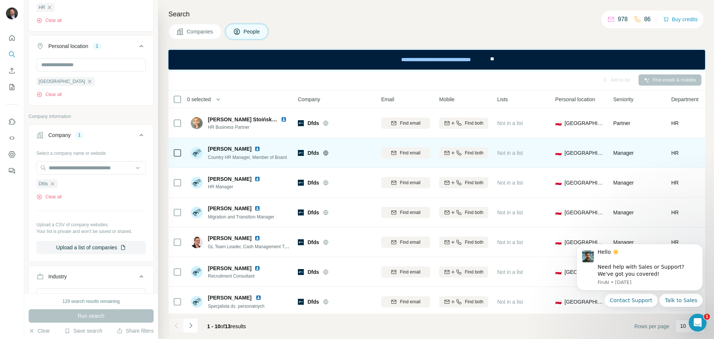
click at [260, 148] on img at bounding box center [258, 149] width 6 height 6
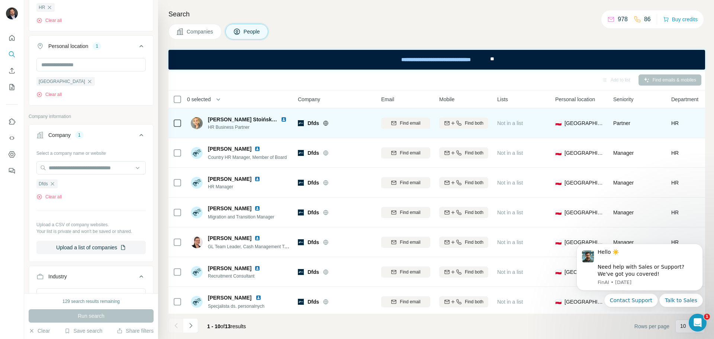
click at [281, 120] on img at bounding box center [284, 119] width 6 height 6
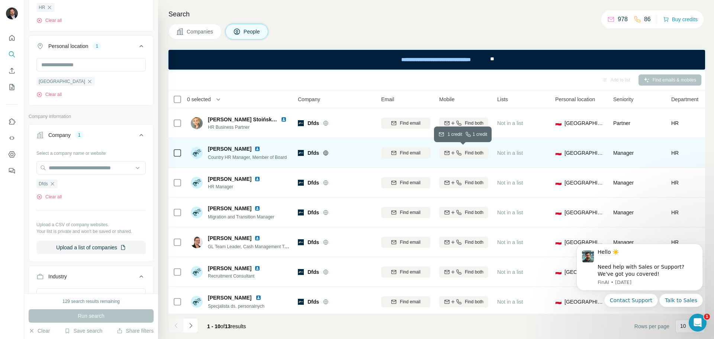
click at [471, 153] on span "Find both" at bounding box center [474, 153] width 19 height 7
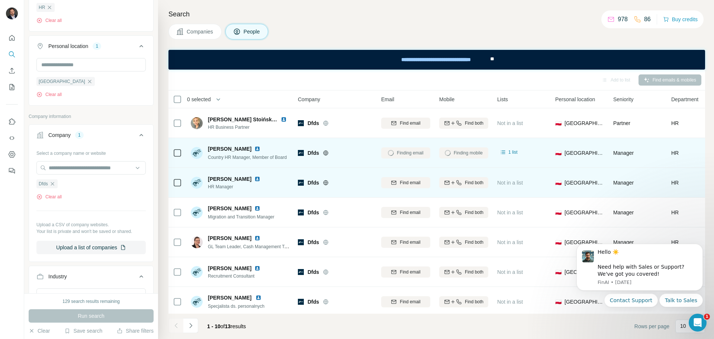
click at [255, 179] on img at bounding box center [258, 179] width 6 height 6
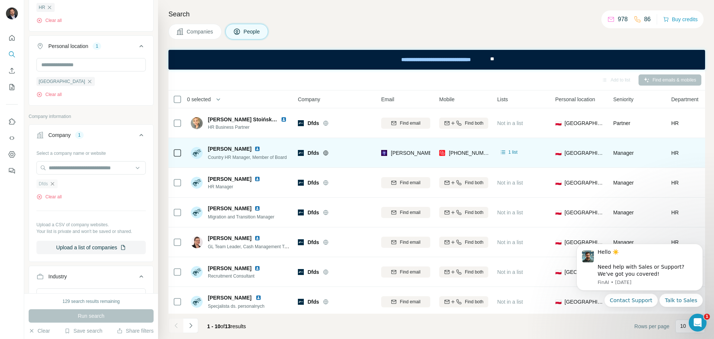
click at [52, 183] on icon "button" at bounding box center [52, 184] width 6 height 6
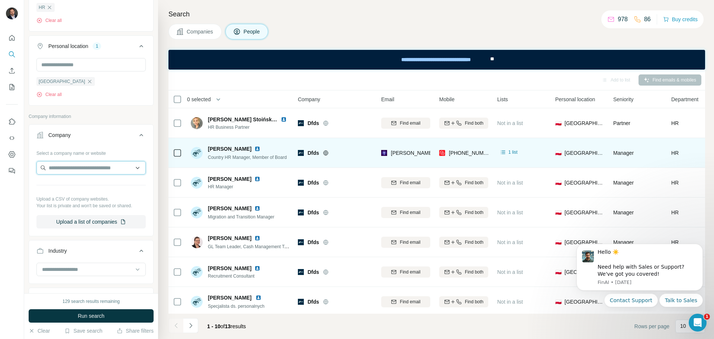
click at [67, 167] on input "text" at bounding box center [90, 167] width 109 height 13
click at [55, 169] on input "********" at bounding box center [90, 167] width 109 height 13
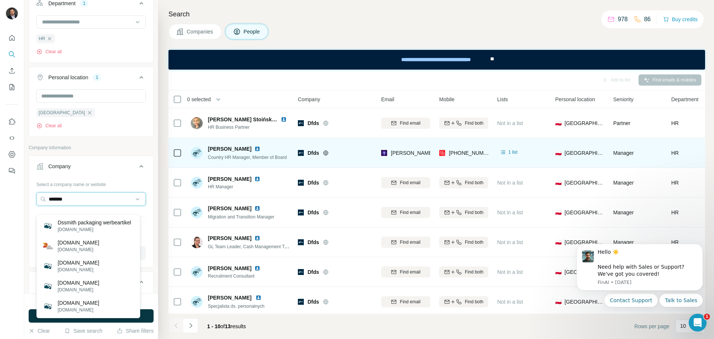
scroll to position [112, 0]
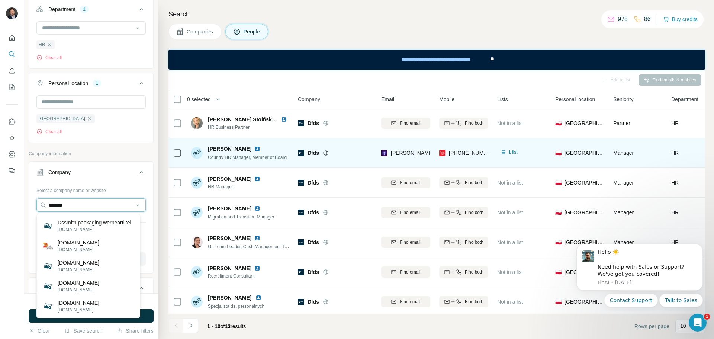
drag, startPoint x: 74, startPoint y: 205, endPoint x: 15, endPoint y: 202, distance: 58.5
click at [15, 202] on div "New search Hide Company lookalikes Personal information Job title Seniority Dep…" at bounding box center [357, 169] width 714 height 339
paste input "**********"
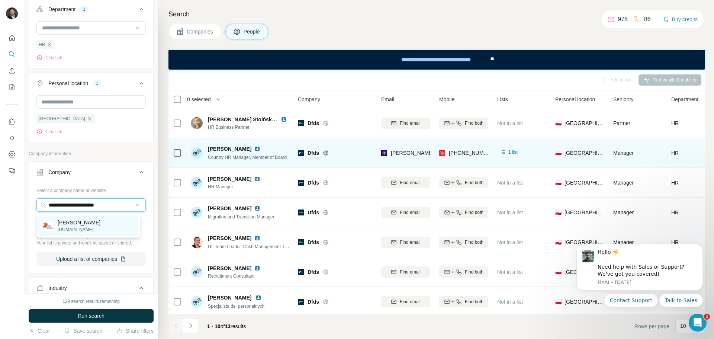
type input "**********"
click at [102, 221] on div "DS Smith dssmith.com" at bounding box center [88, 226] width 100 height 20
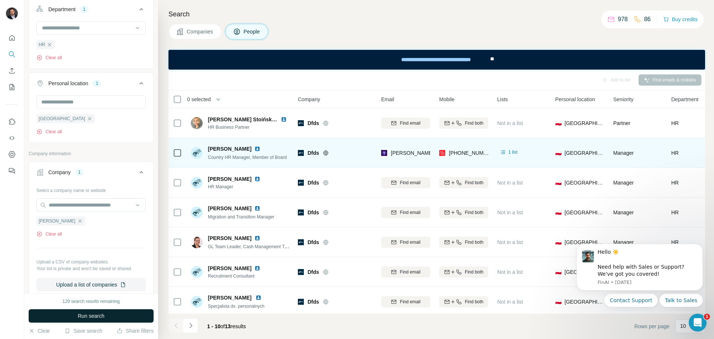
click at [97, 318] on span "Run search" at bounding box center [91, 315] width 27 height 7
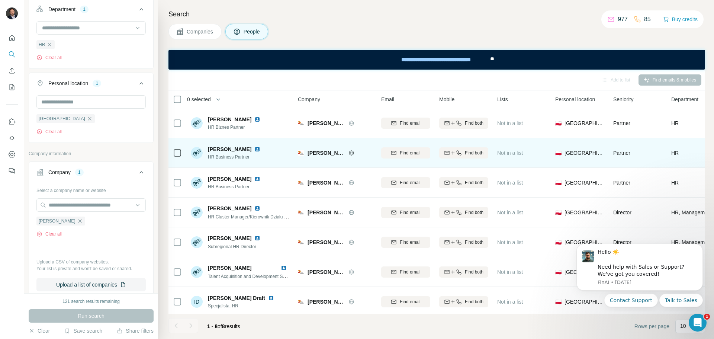
click at [256, 149] on img at bounding box center [258, 149] width 6 height 6
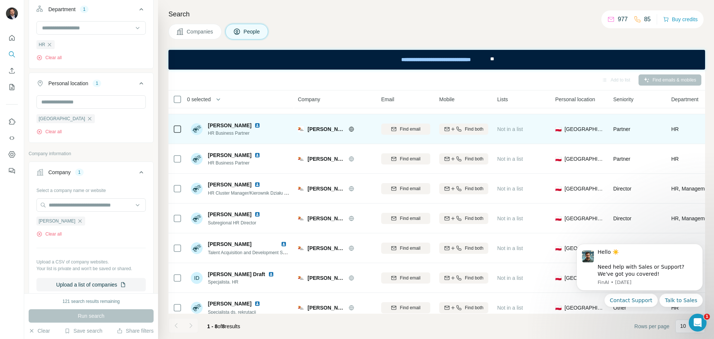
scroll to position [36, 0]
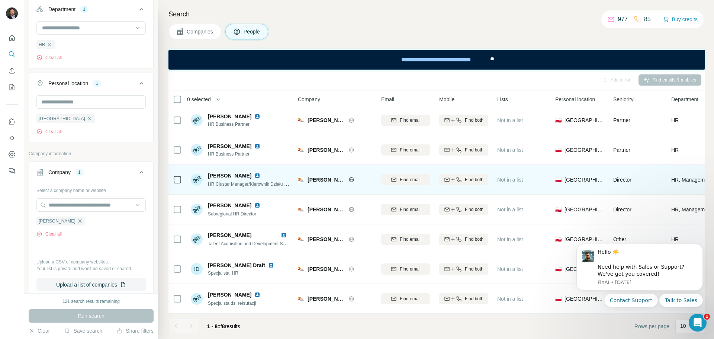
click at [255, 173] on img at bounding box center [258, 176] width 6 height 6
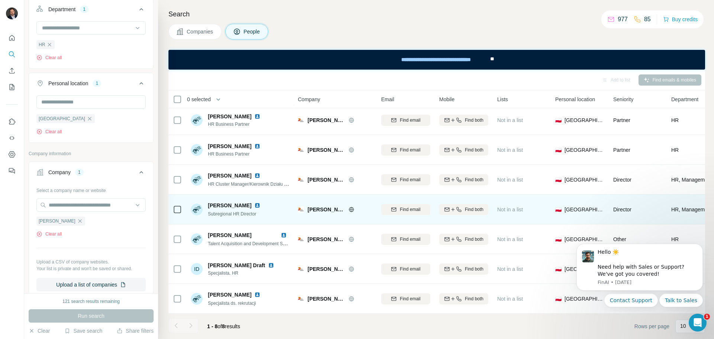
click at [260, 202] on img at bounding box center [258, 205] width 6 height 6
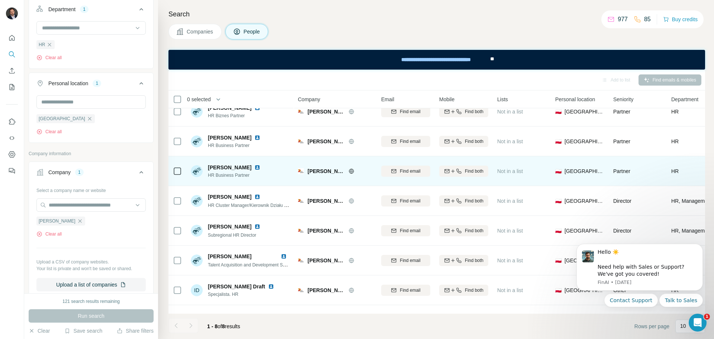
scroll to position [0, 0]
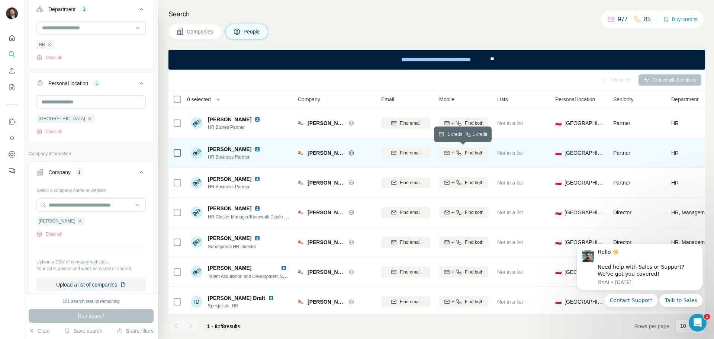
click at [462, 152] on div "Find both" at bounding box center [463, 153] width 49 height 7
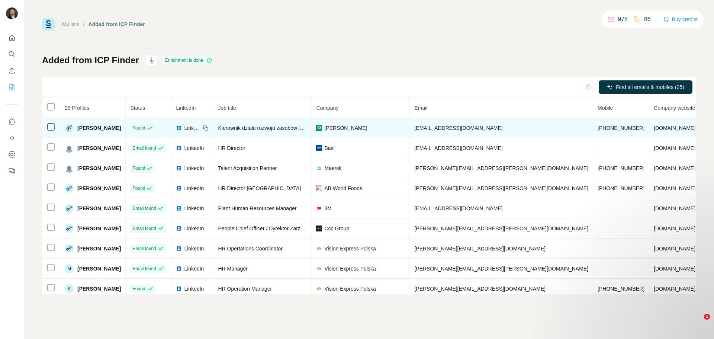
drag, startPoint x: 525, startPoint y: 129, endPoint x: 431, endPoint y: 131, distance: 93.8
click at [431, 131] on td "[EMAIL_ADDRESS][DOMAIN_NAME]" at bounding box center [501, 128] width 183 height 20
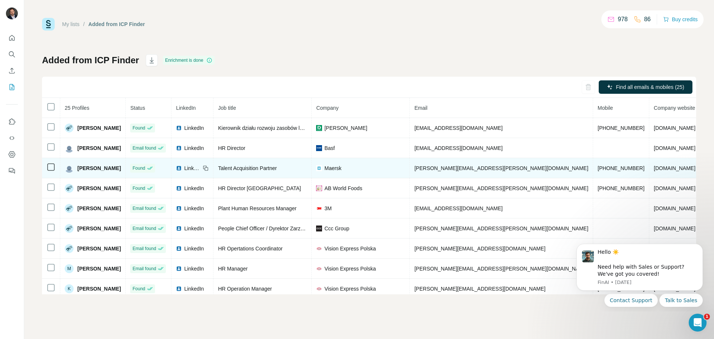
copy span "[EMAIL_ADDRESS][DOMAIN_NAME]"
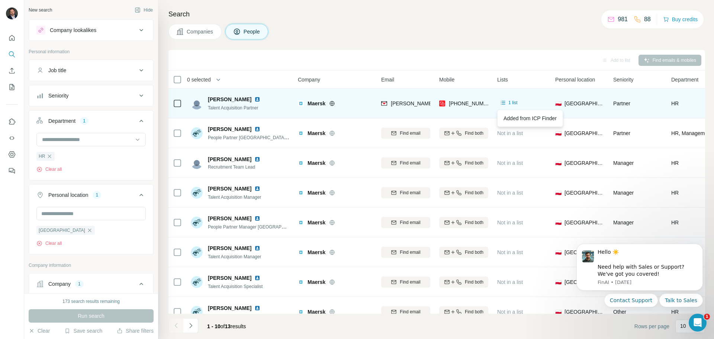
scroll to position [112, 0]
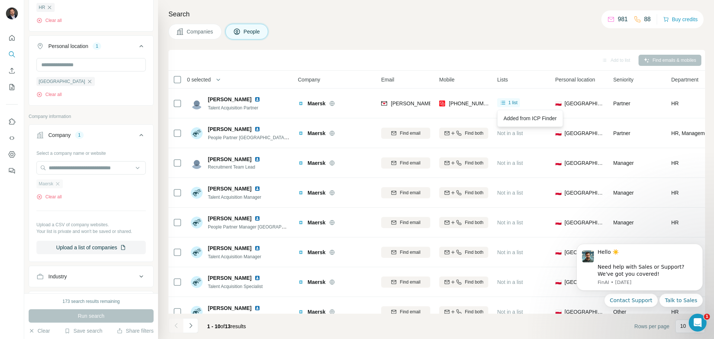
click at [55, 183] on div "Maersk" at bounding box center [49, 183] width 26 height 9
click at [60, 185] on icon "button" at bounding box center [58, 184] width 6 height 6
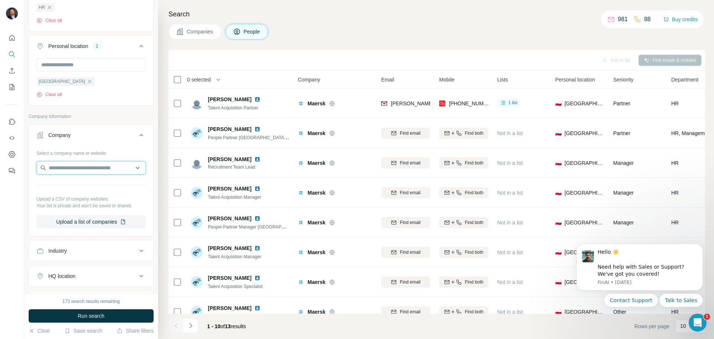
click at [59, 170] on input "text" at bounding box center [90, 167] width 109 height 13
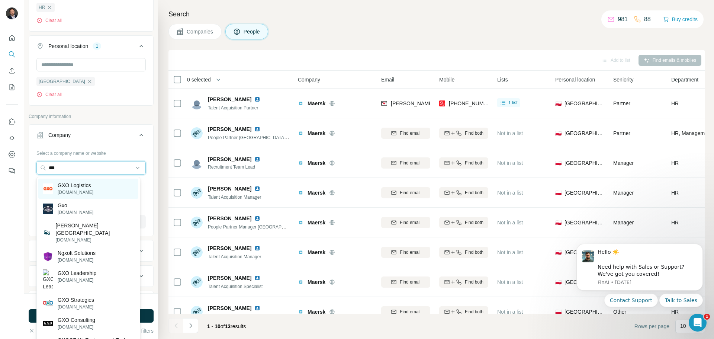
type input "***"
click at [87, 190] on p "[DOMAIN_NAME]" at bounding box center [76, 192] width 36 height 7
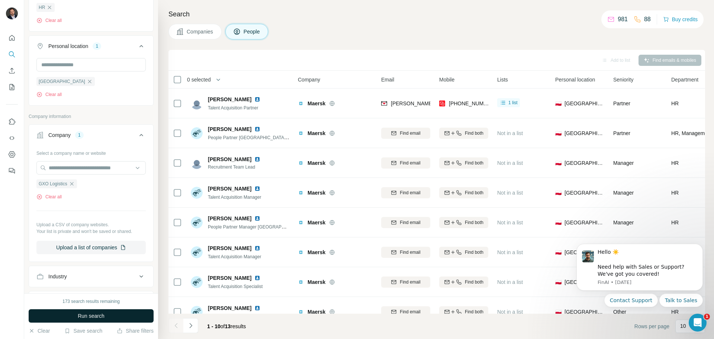
click at [100, 317] on span "Run search" at bounding box center [91, 315] width 27 height 7
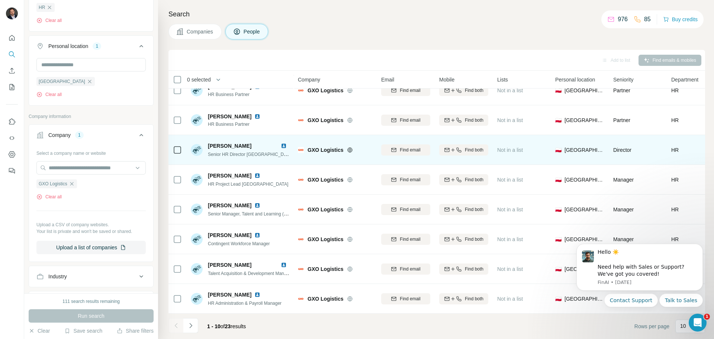
scroll to position [76, 0]
click at [479, 148] on span "Find both" at bounding box center [474, 150] width 19 height 7
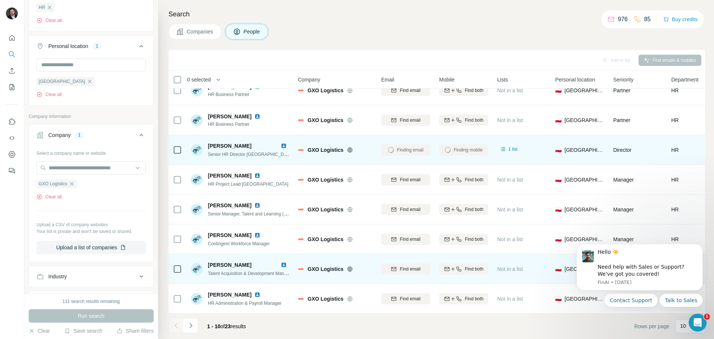
click at [284, 262] on img at bounding box center [284, 265] width 6 height 6
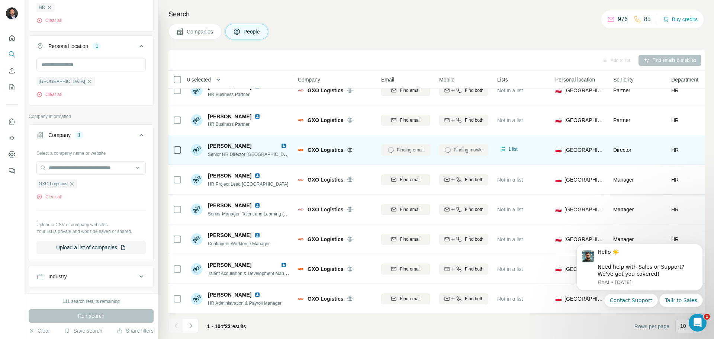
click at [284, 143] on img at bounding box center [284, 146] width 6 height 6
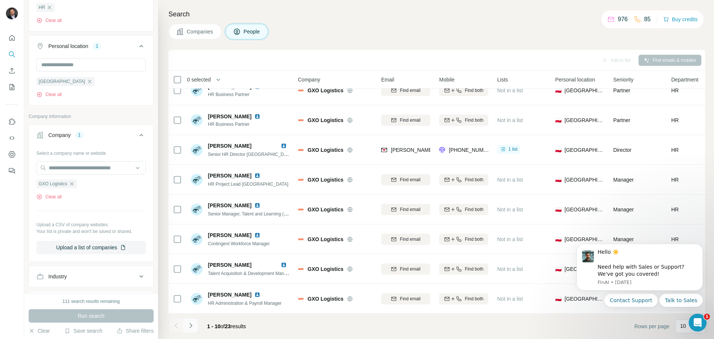
click at [195, 324] on button "Navigate to next page" at bounding box center [190, 325] width 15 height 15
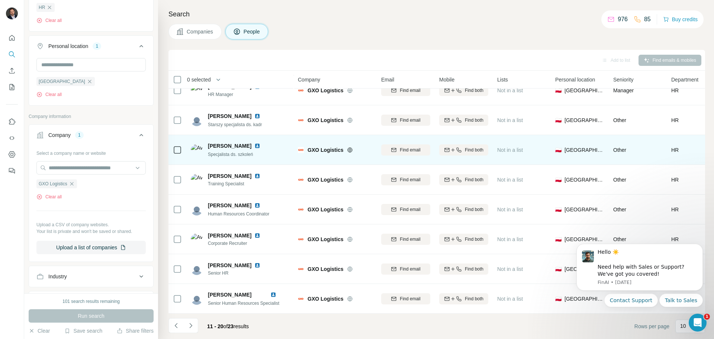
scroll to position [0, 0]
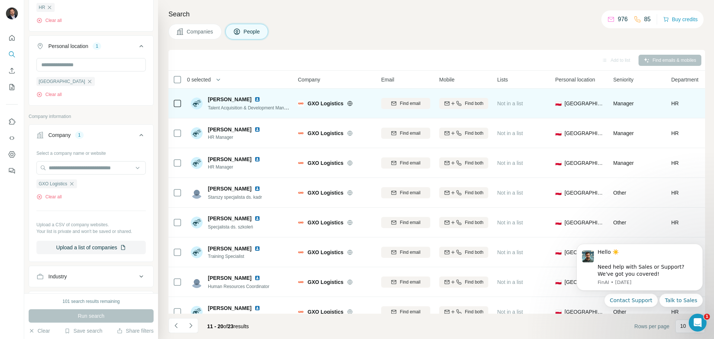
click at [260, 99] on img at bounding box center [258, 99] width 6 height 6
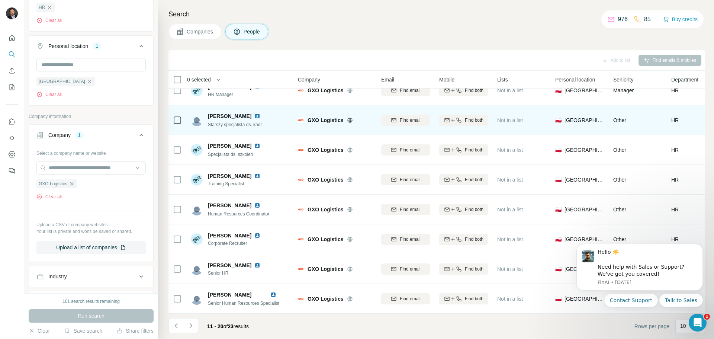
scroll to position [76, 0]
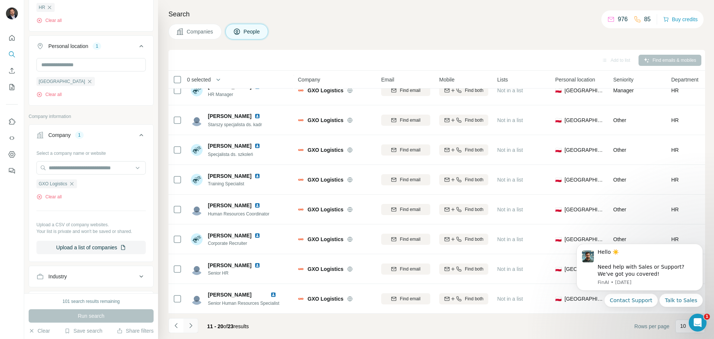
click at [190, 324] on icon "Navigate to next page" at bounding box center [190, 325] width 7 height 7
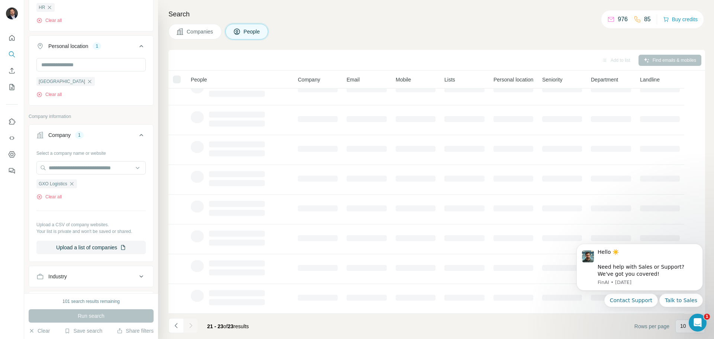
scroll to position [0, 0]
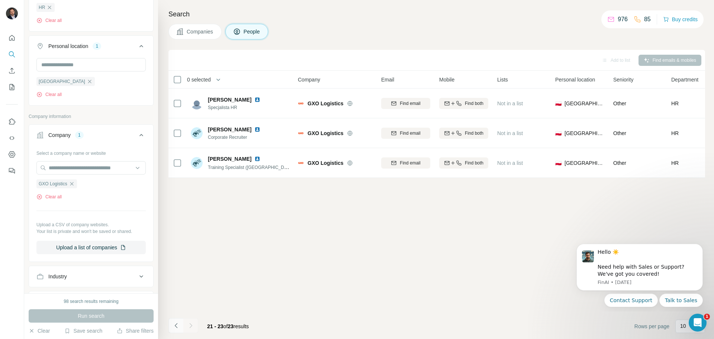
click at [181, 326] on button "Navigate to previous page" at bounding box center [176, 325] width 15 height 15
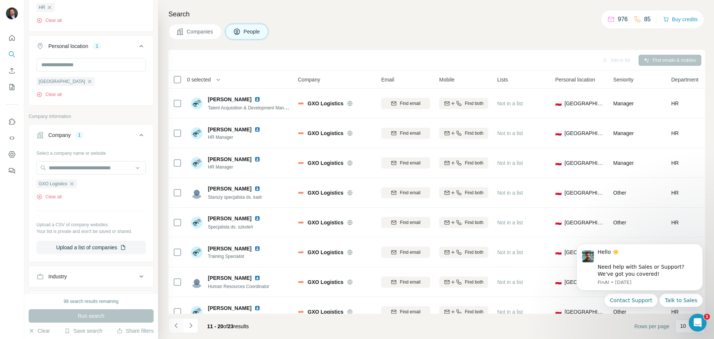
click at [181, 326] on button "Navigate to previous page" at bounding box center [176, 325] width 15 height 15
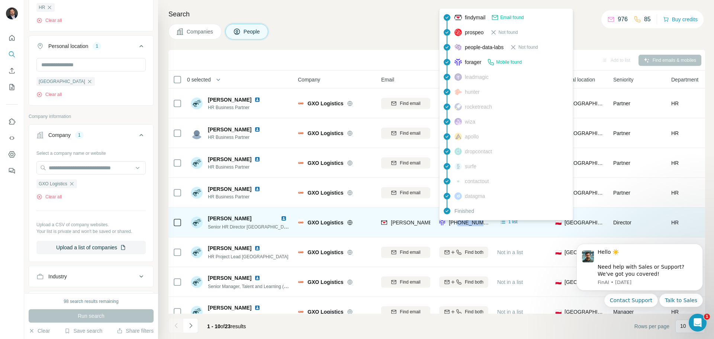
drag, startPoint x: 486, startPoint y: 223, endPoint x: 458, endPoint y: 224, distance: 28.3
click at [458, 224] on div "[PHONE_NUMBER]" at bounding box center [463, 222] width 49 height 20
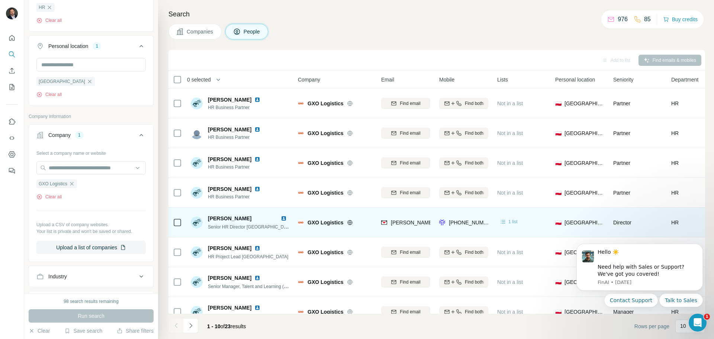
click at [514, 223] on span "1 list" at bounding box center [513, 221] width 9 height 7
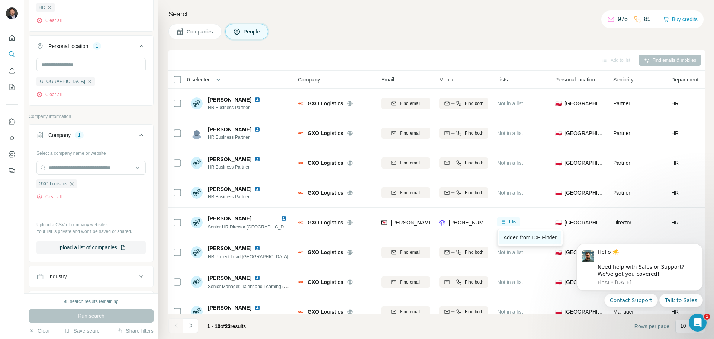
click at [523, 236] on span "Added from ICP Finder" at bounding box center [530, 237] width 53 height 6
click at [73, 185] on icon "button" at bounding box center [71, 183] width 3 height 3
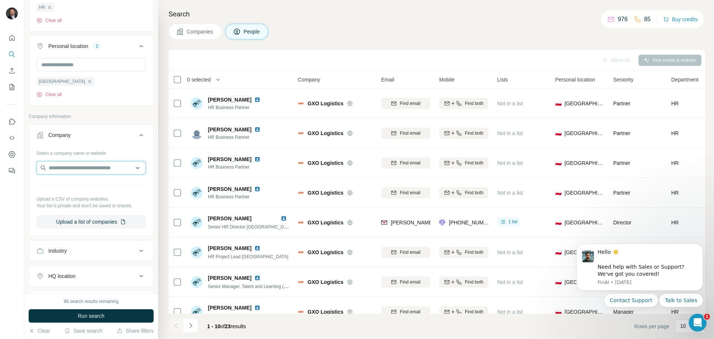
click at [71, 169] on input "text" at bounding box center [90, 167] width 109 height 13
type input "**********"
click at [93, 186] on p "Imperial Brands" at bounding box center [76, 185] width 36 height 7
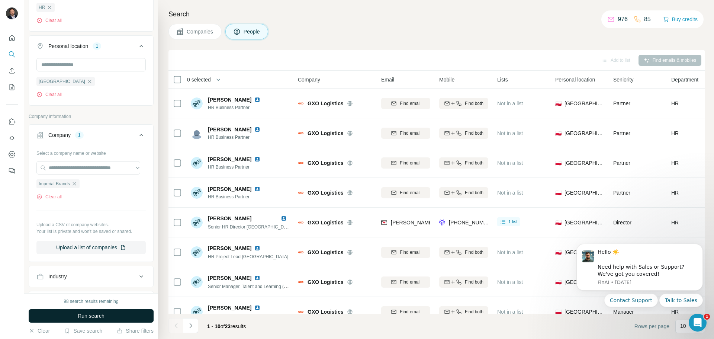
click at [106, 314] on button "Run search" at bounding box center [91, 315] width 125 height 13
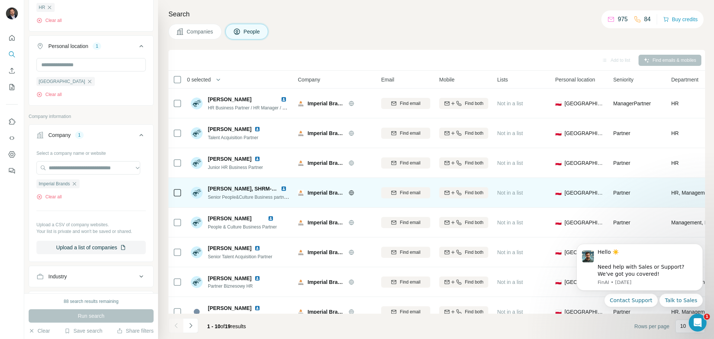
click at [282, 189] on img at bounding box center [284, 189] width 6 height 6
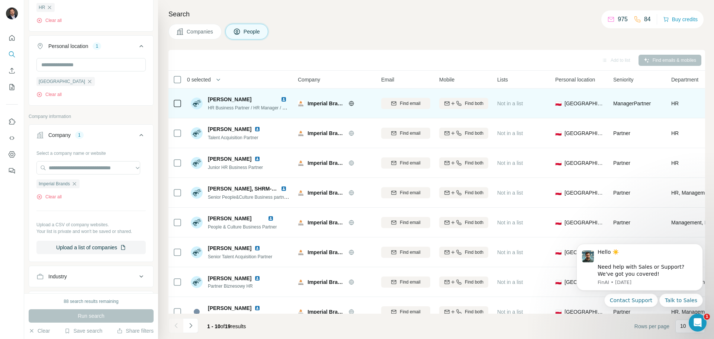
click at [285, 99] on img at bounding box center [284, 99] width 6 height 6
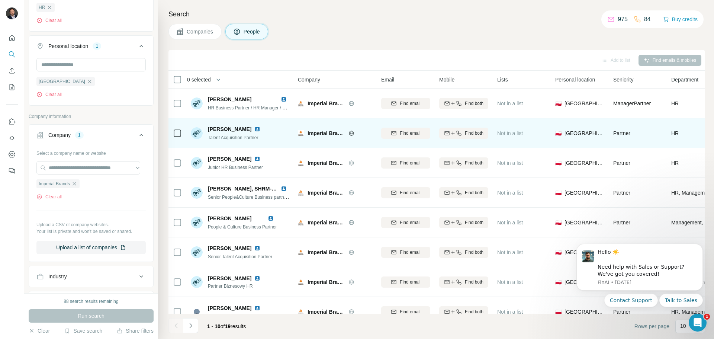
click at [258, 129] on img at bounding box center [258, 129] width 6 height 6
click at [256, 129] on img at bounding box center [258, 129] width 6 height 6
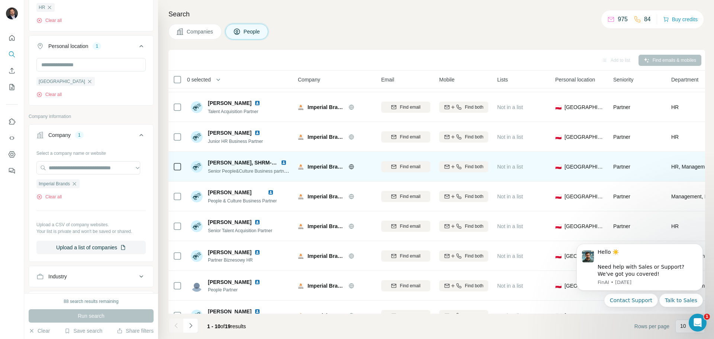
scroll to position [37, 0]
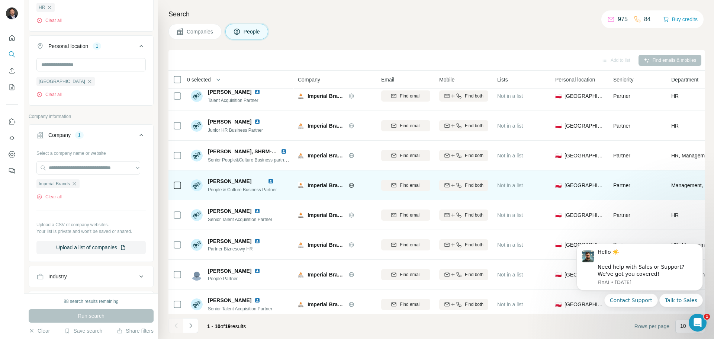
click at [274, 181] on img at bounding box center [271, 181] width 6 height 6
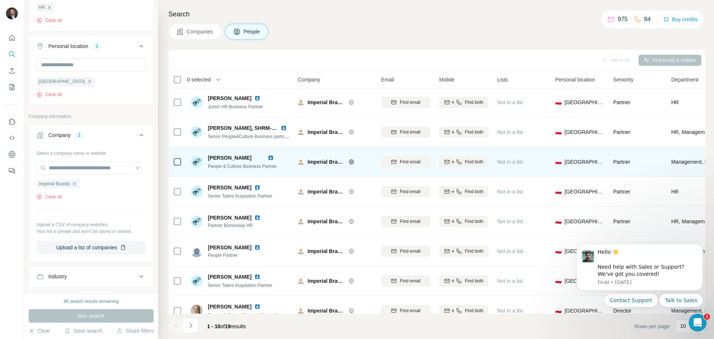
scroll to position [76, 0]
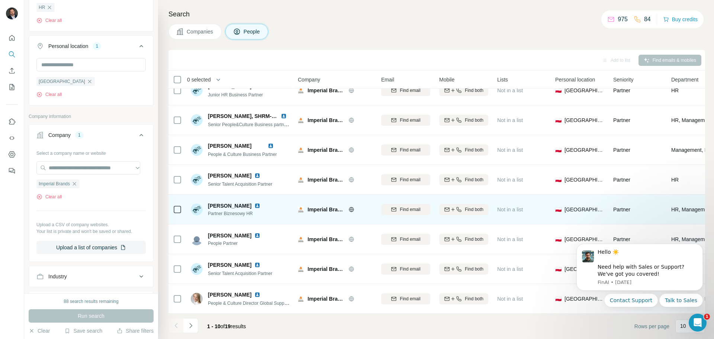
click at [260, 203] on img at bounding box center [258, 206] width 6 height 6
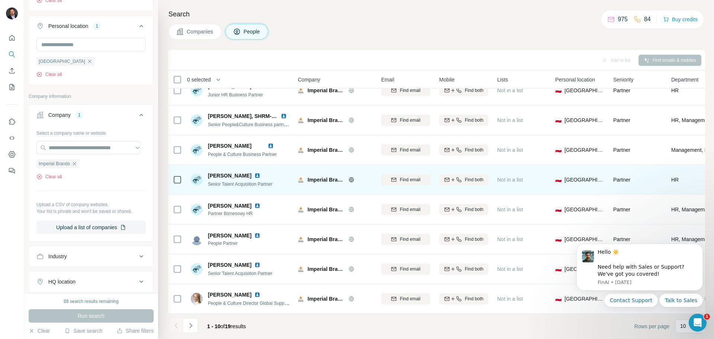
scroll to position [186, 0]
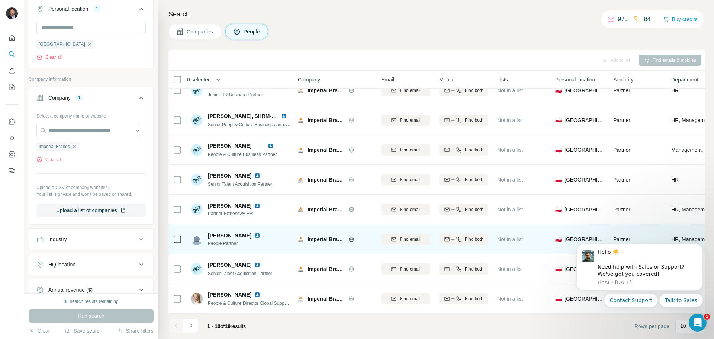
click at [255, 233] on img at bounding box center [258, 236] width 6 height 6
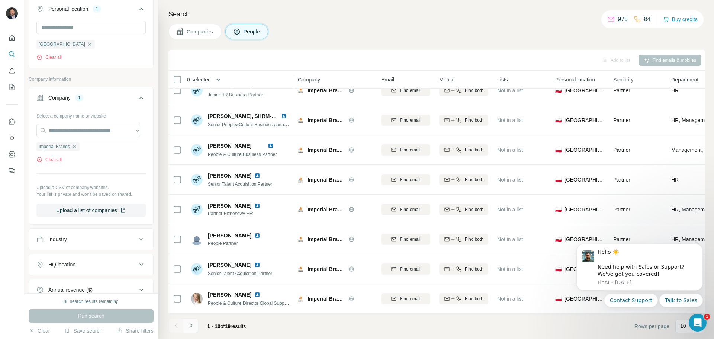
click at [192, 324] on icon "Navigate to next page" at bounding box center [190, 325] width 7 height 7
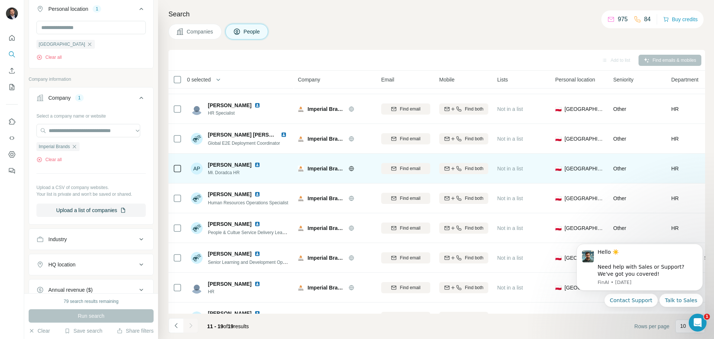
scroll to position [0, 0]
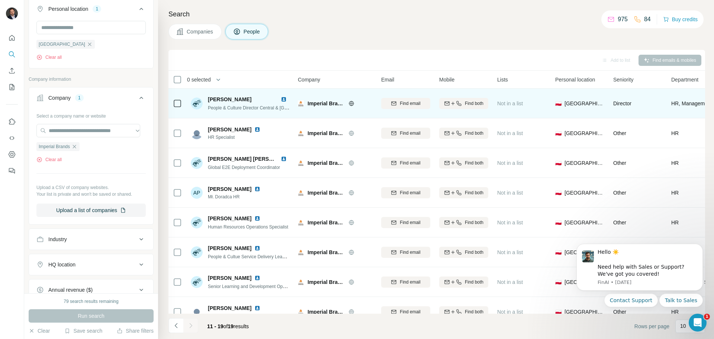
click at [283, 99] on img at bounding box center [284, 99] width 6 height 6
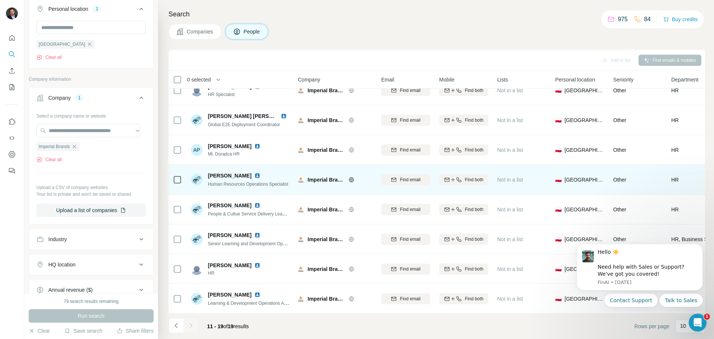
scroll to position [47, 0]
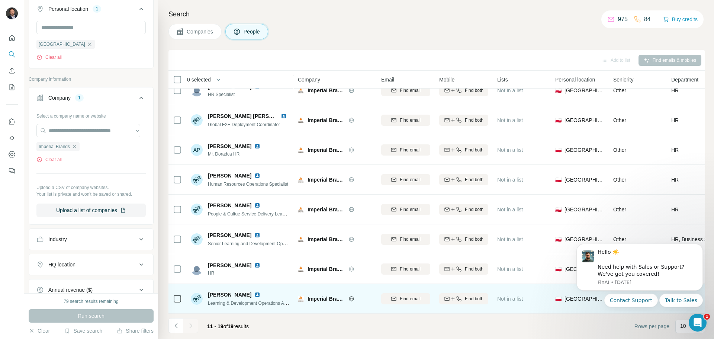
click at [255, 292] on img at bounding box center [258, 295] width 6 height 6
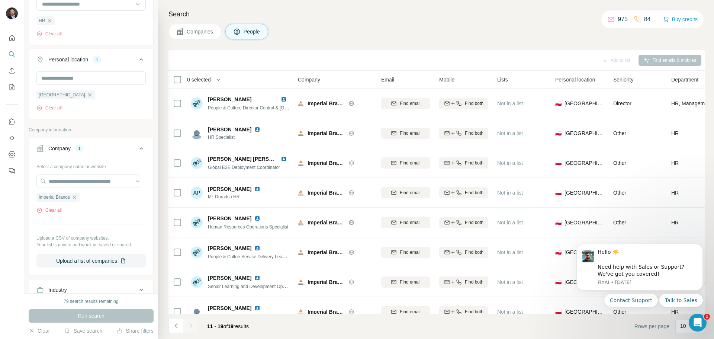
scroll to position [149, 0]
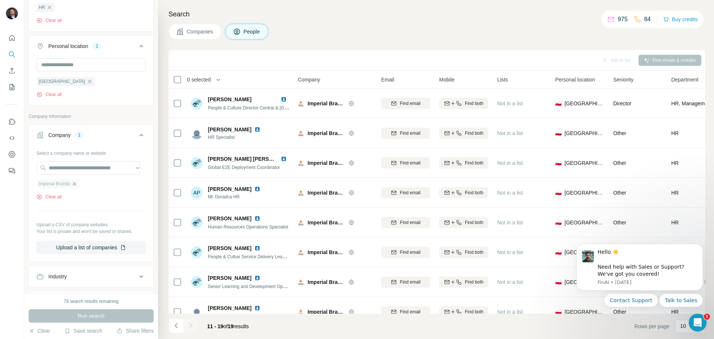
click at [77, 186] on icon "button" at bounding box center [74, 184] width 6 height 6
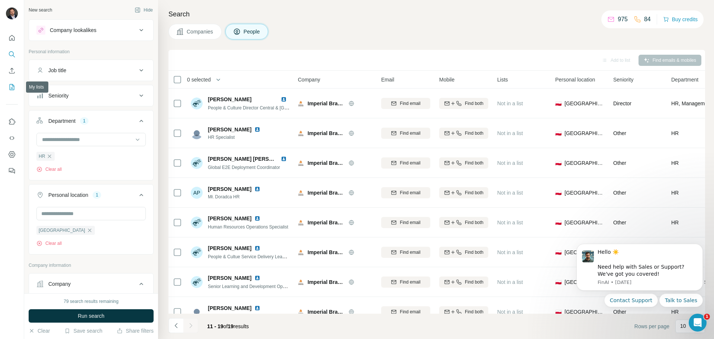
click at [14, 87] on icon "My lists" at bounding box center [11, 86] width 7 height 7
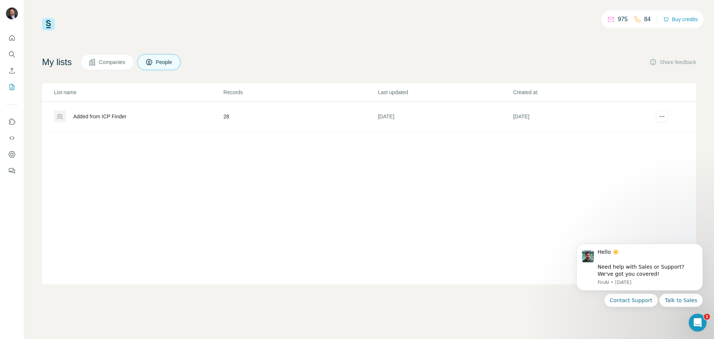
click at [269, 115] on td "28" at bounding box center [300, 117] width 154 height 30
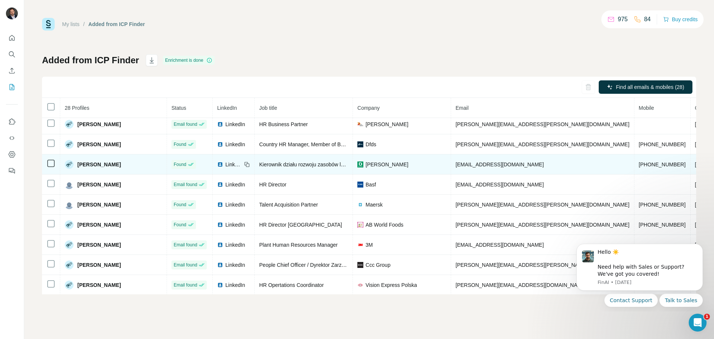
scroll to position [37, 0]
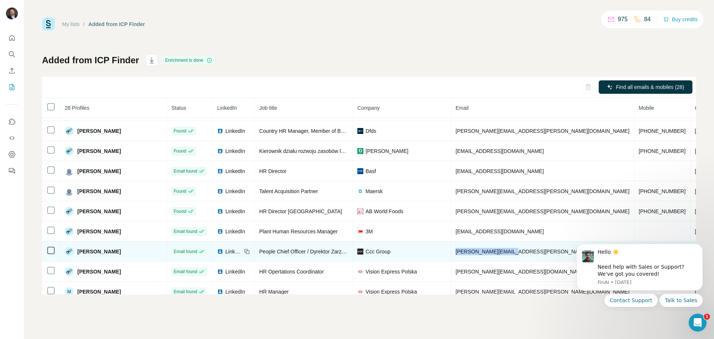
drag, startPoint x: 505, startPoint y: 250, endPoint x: 449, endPoint y: 252, distance: 56.2
click at [451, 252] on td "gabriela.kahl@ccc.eu" at bounding box center [542, 251] width 183 height 20
copy span "gabriela.kahl@ccc.eu"
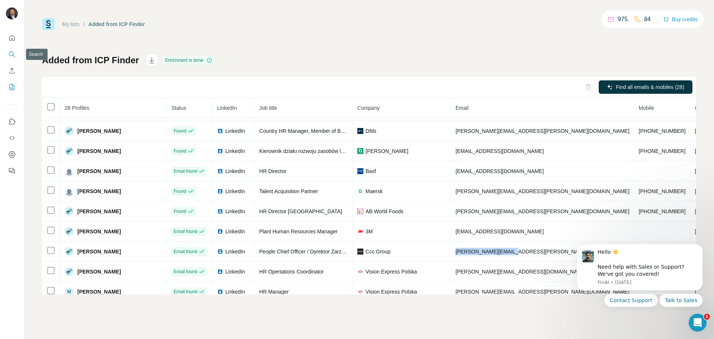
click at [13, 56] on icon "Search" at bounding box center [11, 54] width 7 height 7
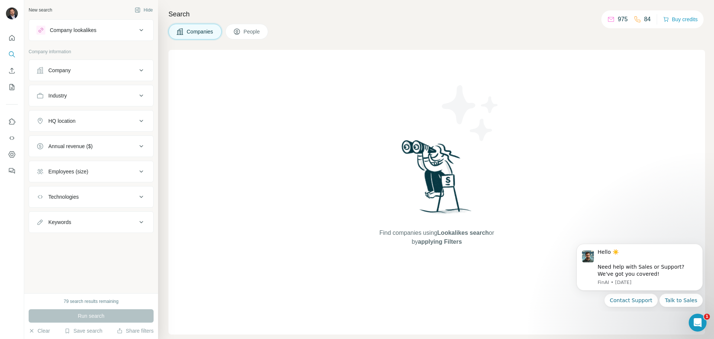
click at [255, 31] on span "People" at bounding box center [252, 31] width 17 height 7
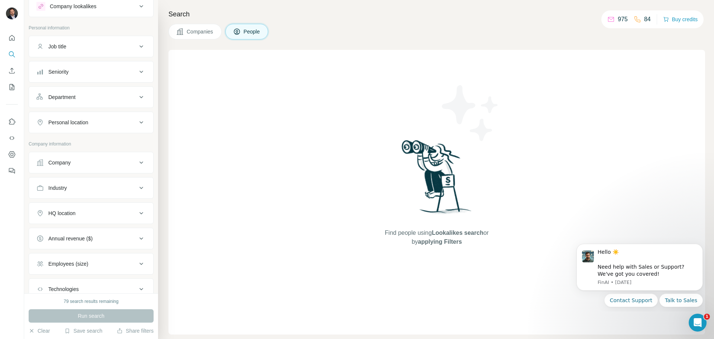
scroll to position [37, 0]
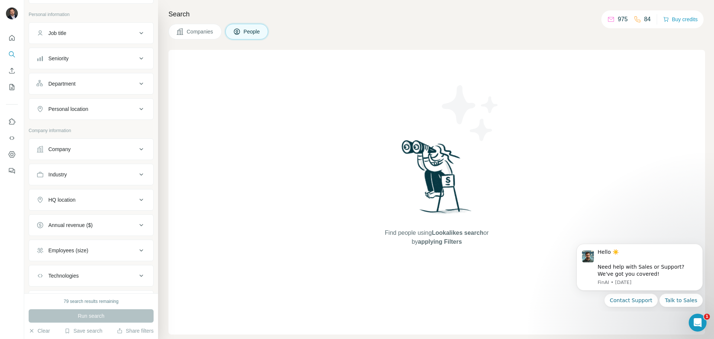
click at [86, 150] on div "Company" at bounding box center [86, 148] width 100 height 7
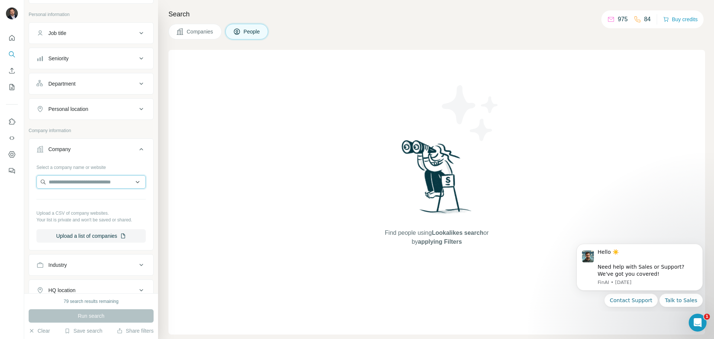
click at [92, 180] on input "text" at bounding box center [90, 181] width 109 height 13
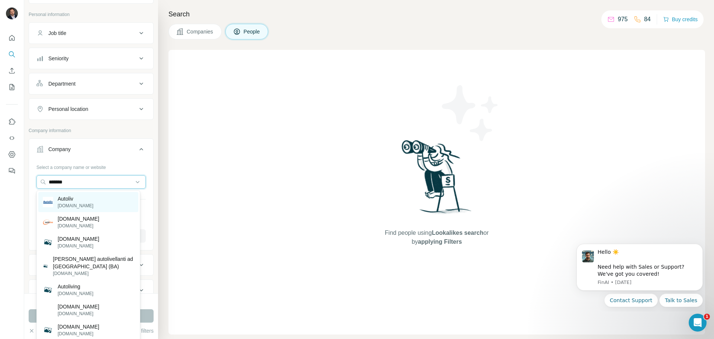
type input "*******"
click at [99, 200] on div "Autoliv autoliv.com" at bounding box center [88, 202] width 100 height 20
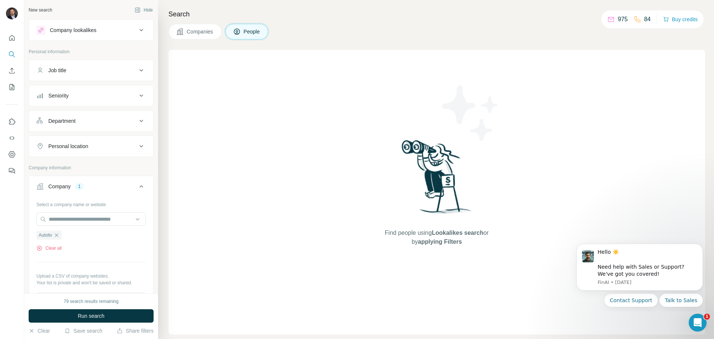
click at [86, 145] on div "Personal location" at bounding box center [68, 146] width 40 height 7
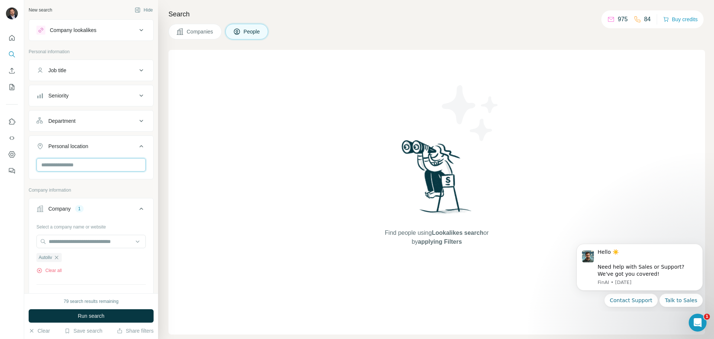
click at [73, 163] on input "text" at bounding box center [90, 164] width 109 height 13
type input "******"
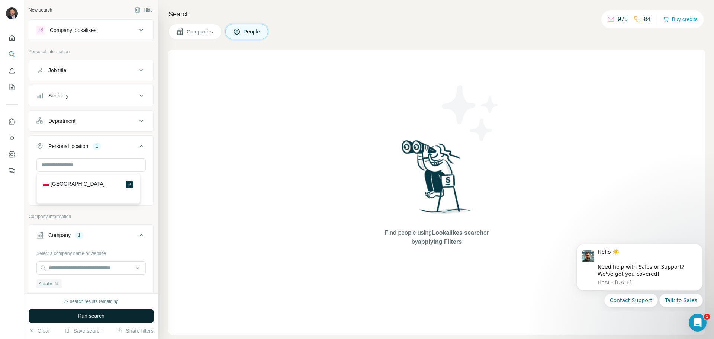
click at [96, 316] on span "Run search" at bounding box center [91, 315] width 27 height 7
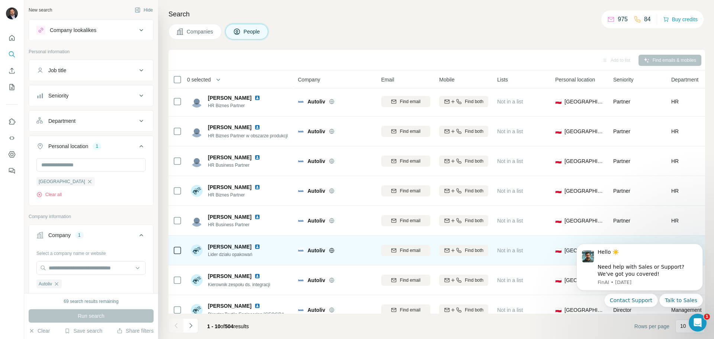
scroll to position [76, 0]
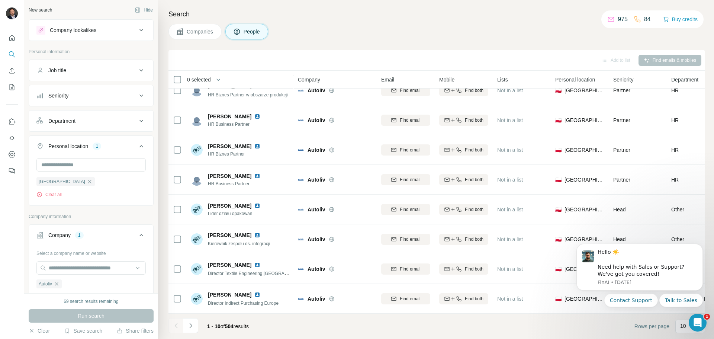
click at [81, 99] on div "Seniority" at bounding box center [86, 95] width 100 height 7
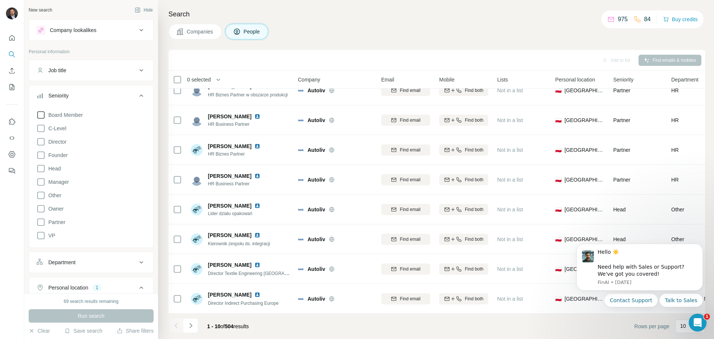
click at [71, 115] on span "Board Member" at bounding box center [64, 114] width 38 height 7
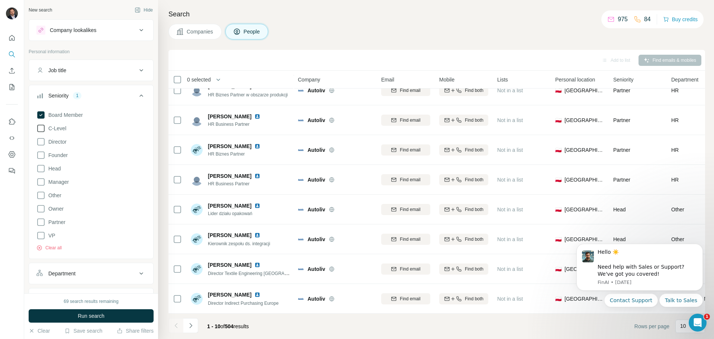
click at [56, 128] on span "C-Level" at bounding box center [55, 128] width 21 height 7
click at [58, 141] on span "Director" at bounding box center [55, 141] width 21 height 7
click at [90, 318] on span "Run search" at bounding box center [91, 315] width 27 height 7
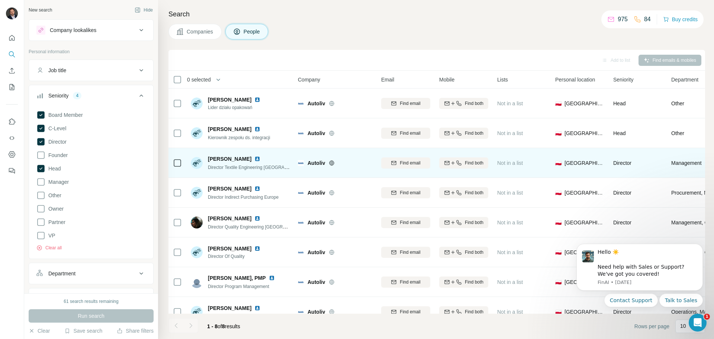
scroll to position [17, 0]
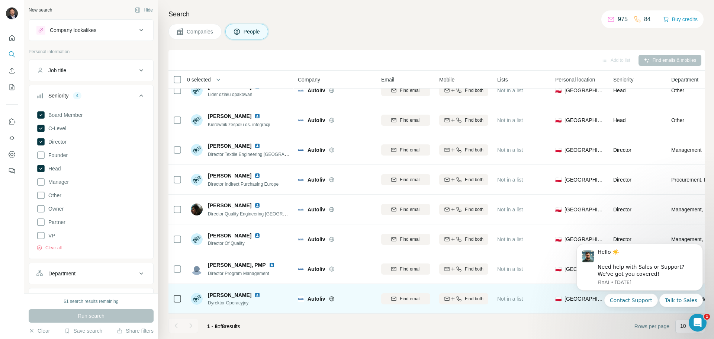
click at [255, 292] on img at bounding box center [258, 295] width 6 height 6
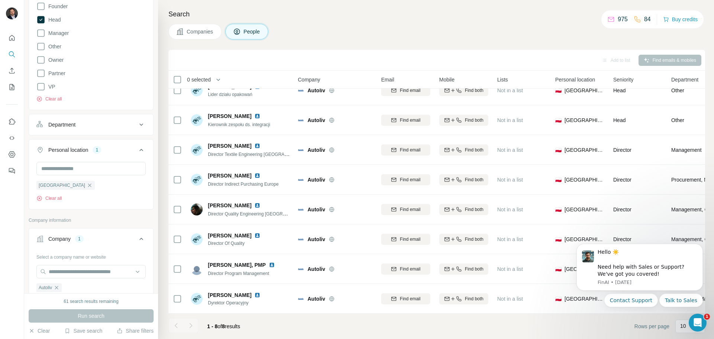
scroll to position [186, 0]
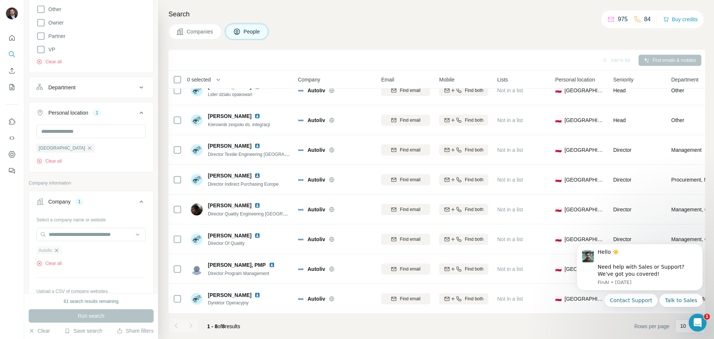
click at [58, 250] on icon "button" at bounding box center [56, 250] width 3 height 3
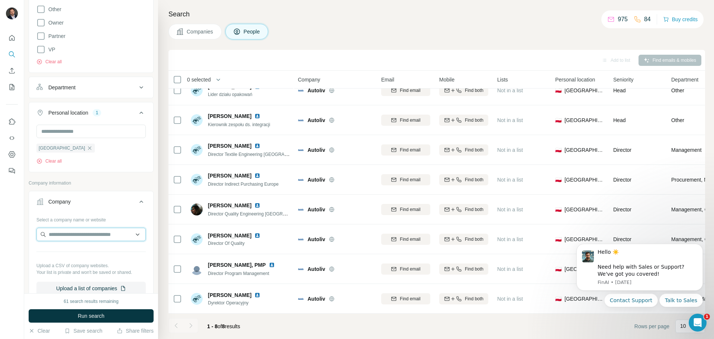
click at [63, 239] on input "text" at bounding box center [90, 234] width 109 height 13
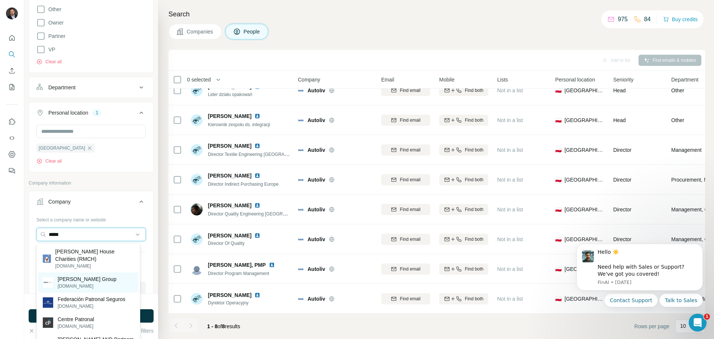
type input "*****"
click at [92, 275] on div "Ronal Group ronalgroup.com" at bounding box center [88, 282] width 100 height 20
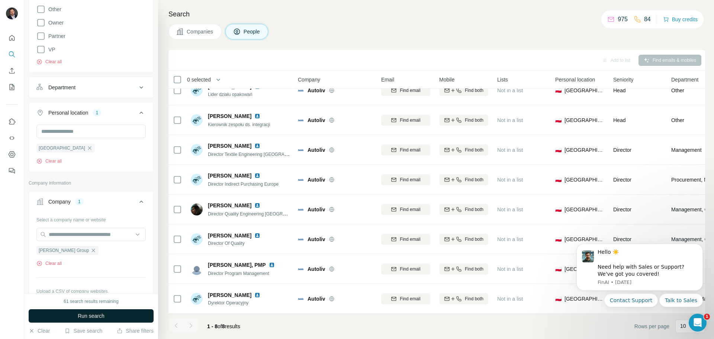
click at [95, 312] on span "Run search" at bounding box center [91, 315] width 27 height 7
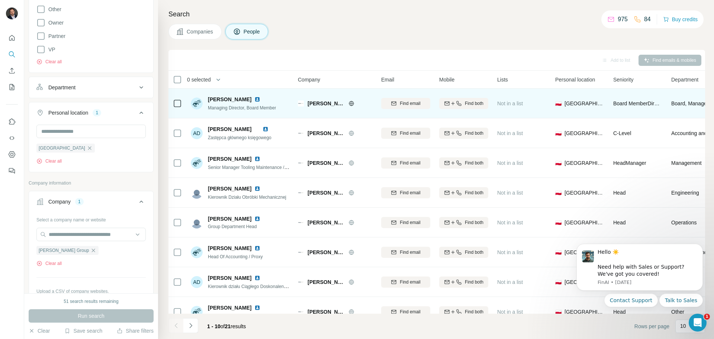
click at [257, 99] on img at bounding box center [258, 99] width 6 height 6
click at [477, 103] on span "Find both" at bounding box center [474, 103] width 19 height 7
click at [513, 104] on span "1 list" at bounding box center [513, 102] width 9 height 7
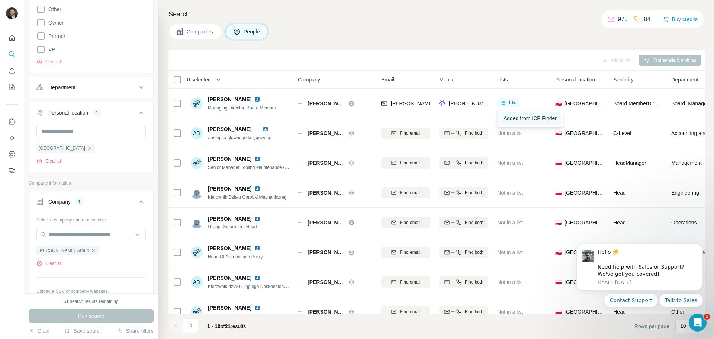
click at [520, 118] on span "Added from ICP Finder" at bounding box center [530, 118] width 53 height 6
click at [89, 236] on input "text" at bounding box center [90, 234] width 109 height 13
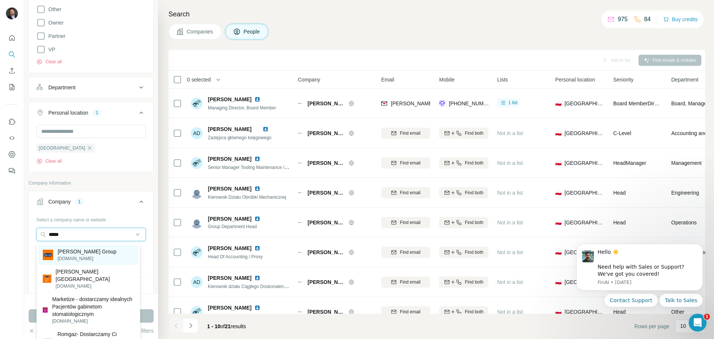
type input "*****"
click at [103, 249] on div "Tarczyński Group grupatarczynski.pl" at bounding box center [88, 255] width 100 height 20
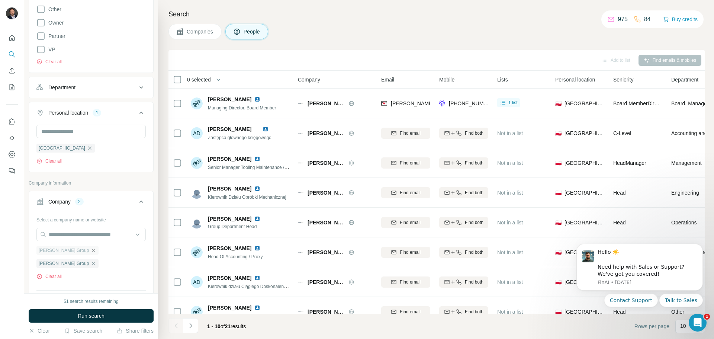
click at [92, 251] on icon "button" at bounding box center [93, 250] width 3 height 3
click at [99, 320] on button "Run search" at bounding box center [91, 315] width 125 height 13
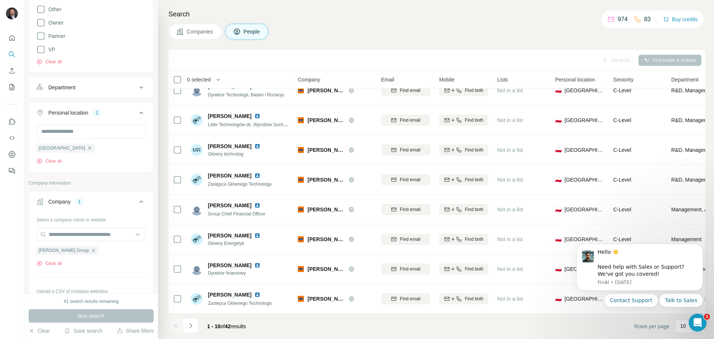
scroll to position [76, 0]
click at [193, 324] on icon "Navigate to next page" at bounding box center [190, 325] width 7 height 7
click at [190, 323] on icon "Navigate to next page" at bounding box center [190, 325] width 7 height 7
click at [193, 321] on button "Navigate to next page" at bounding box center [190, 325] width 15 height 15
click at [193, 325] on icon "Navigate to next page" at bounding box center [190, 325] width 7 height 7
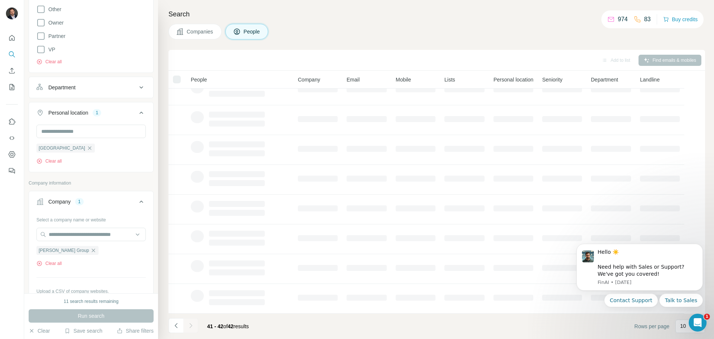
scroll to position [0, 0]
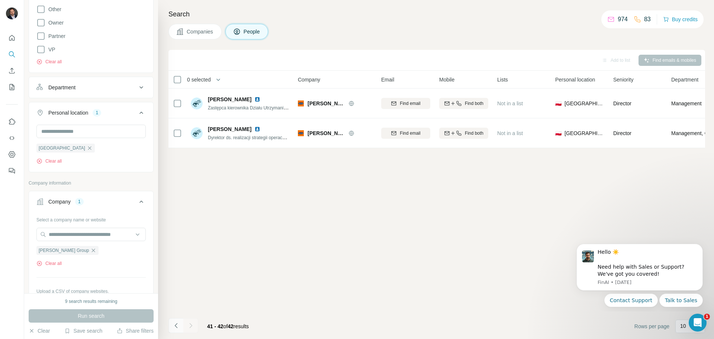
click at [176, 327] on icon "Navigate to previous page" at bounding box center [176, 325] width 7 height 7
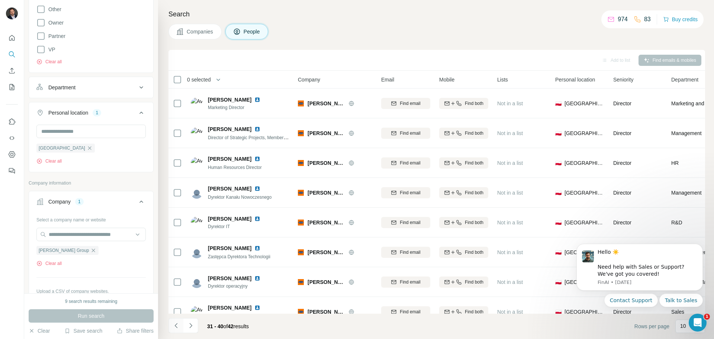
click at [176, 327] on icon "Navigate to previous page" at bounding box center [176, 325] width 7 height 7
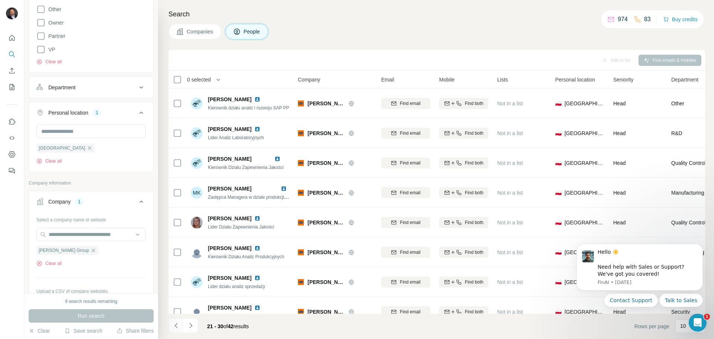
click at [176, 327] on icon "Navigate to previous page" at bounding box center [176, 325] width 7 height 7
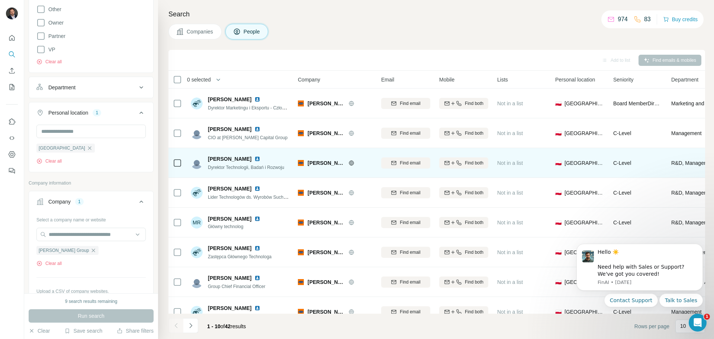
click at [258, 160] on img at bounding box center [258, 159] width 6 height 6
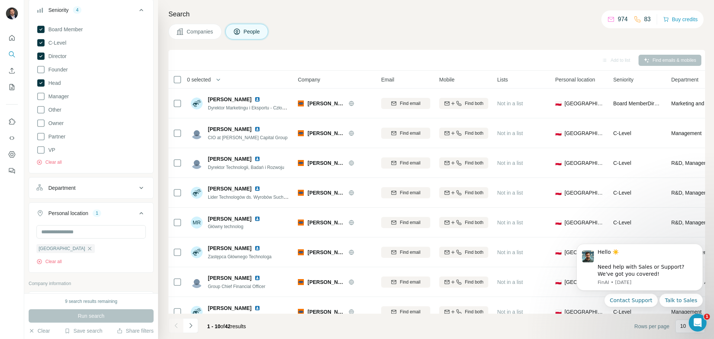
scroll to position [74, 0]
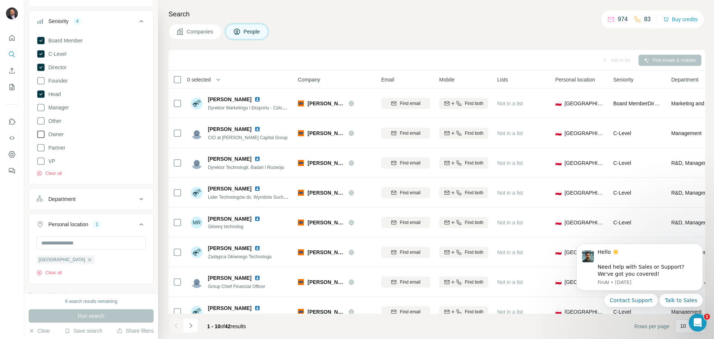
click at [44, 133] on icon at bounding box center [40, 134] width 9 height 9
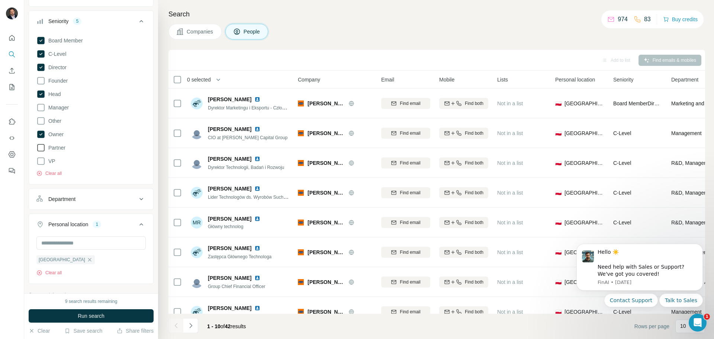
click at [41, 148] on icon at bounding box center [40, 147] width 9 height 9
click at [42, 81] on icon at bounding box center [40, 80] width 9 height 9
click at [82, 311] on button "Run search" at bounding box center [91, 315] width 125 height 13
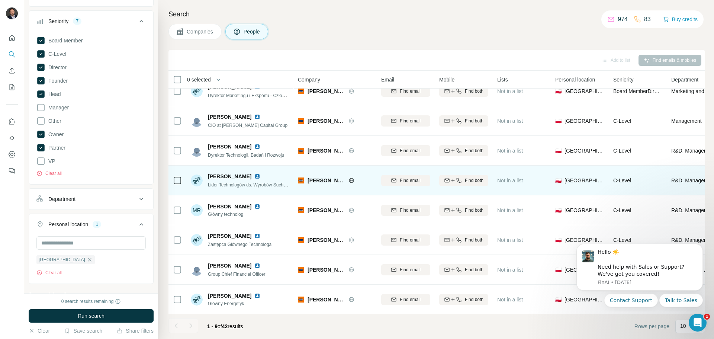
scroll to position [0, 0]
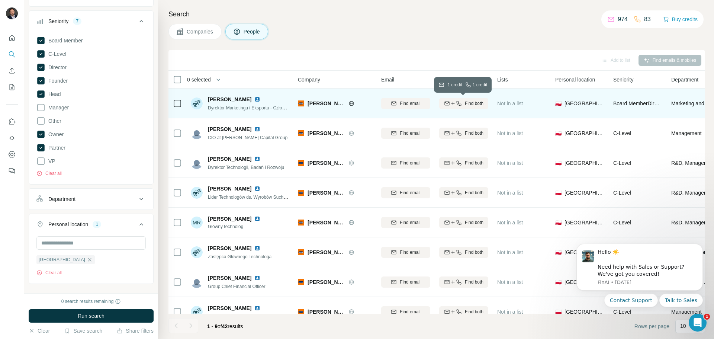
click at [478, 104] on span "Find both" at bounding box center [474, 103] width 19 height 7
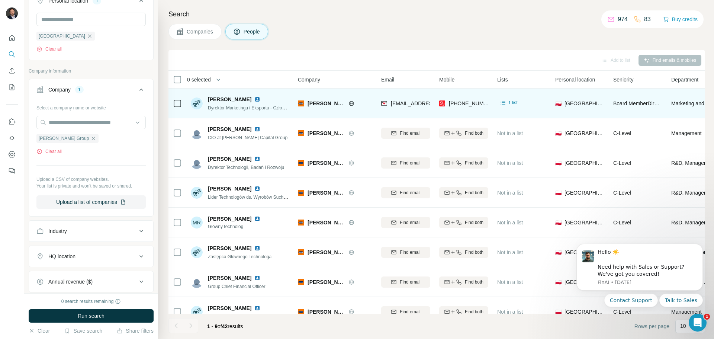
scroll to position [298, 0]
click at [92, 139] on icon "button" at bounding box center [93, 138] width 3 height 3
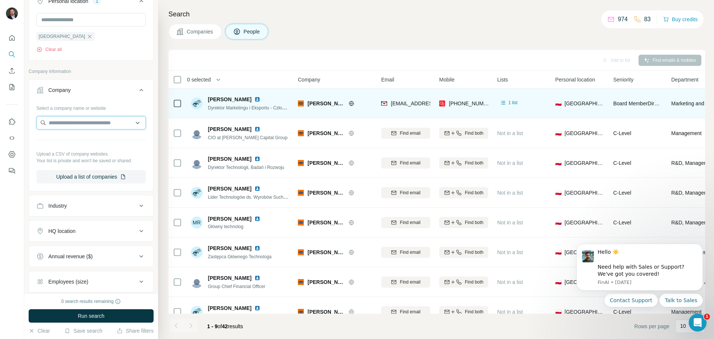
click at [76, 127] on input "text" at bounding box center [90, 122] width 109 height 13
paste input "**********"
type input "**********"
click at [103, 143] on p "Collins Aerospace" at bounding box center [92, 139] width 69 height 7
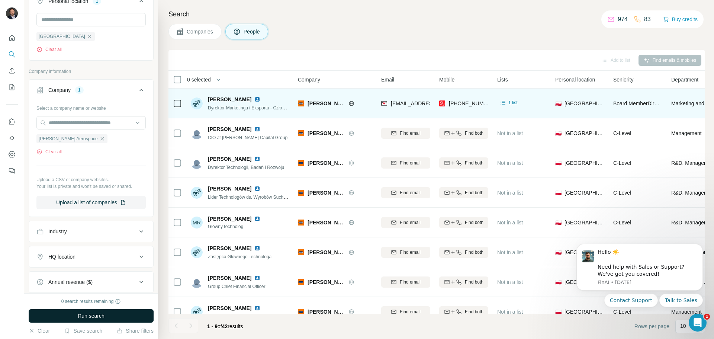
click at [93, 315] on span "Run search" at bounding box center [91, 315] width 27 height 7
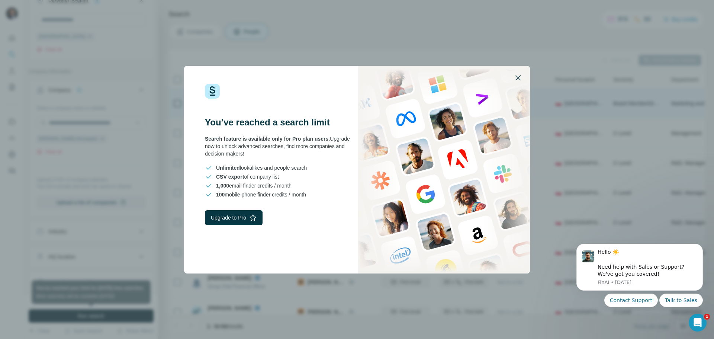
click at [520, 75] on icon "button" at bounding box center [518, 77] width 9 height 9
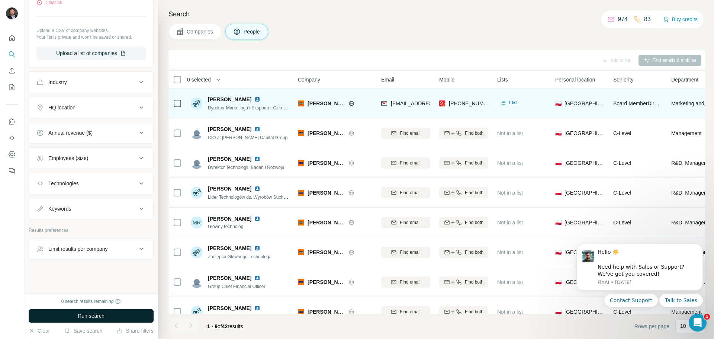
scroll to position [448, 0]
click at [97, 318] on span "Run search" at bounding box center [91, 315] width 27 height 7
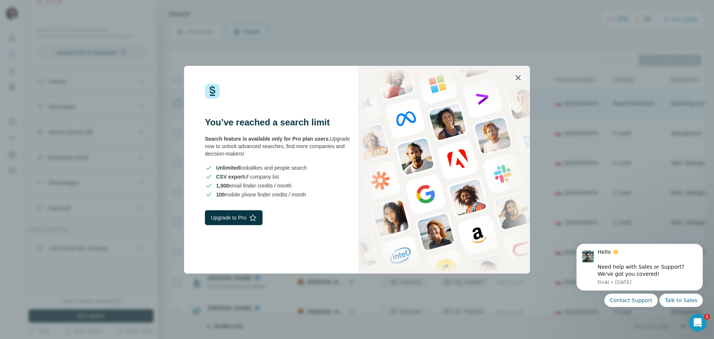
click at [519, 79] on icon "button" at bounding box center [518, 77] width 5 height 5
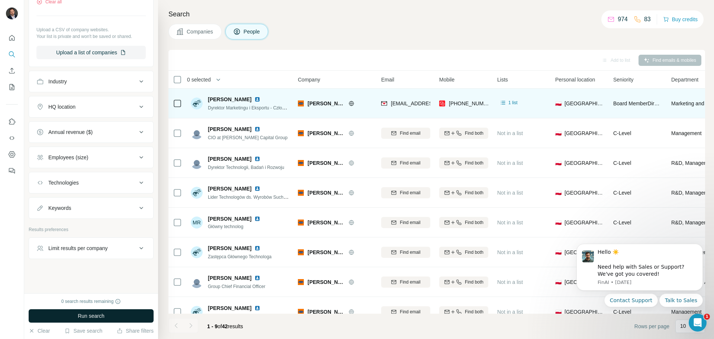
click at [646, 18] on p "83" at bounding box center [647, 19] width 7 height 9
click at [614, 18] on div "974" at bounding box center [618, 19] width 20 height 9
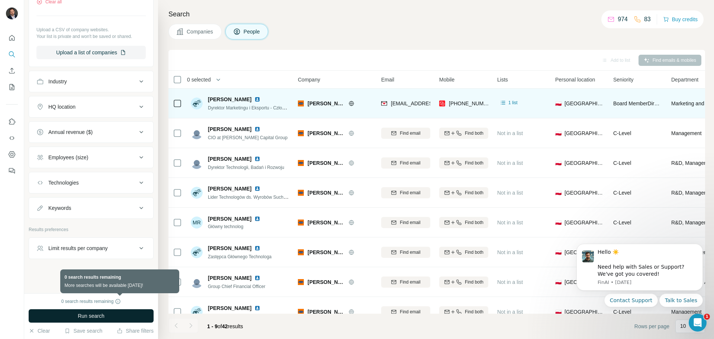
click at [121, 302] on icon at bounding box center [118, 301] width 6 height 6
click at [119, 301] on icon at bounding box center [118, 301] width 6 height 6
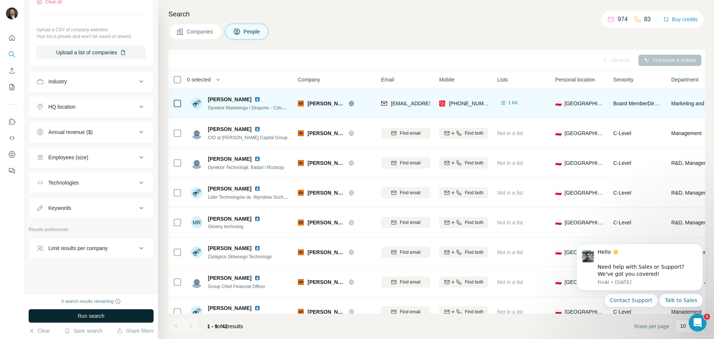
click at [129, 282] on div "New search Hide Company lookalikes Personal information Job title Seniority 7 B…" at bounding box center [91, 146] width 134 height 293
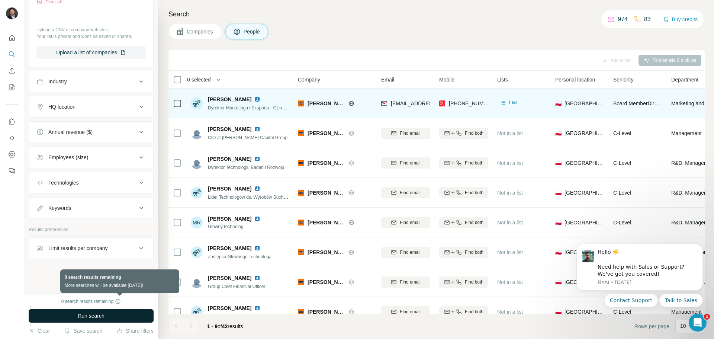
click at [118, 302] on icon at bounding box center [118, 301] width 0 height 2
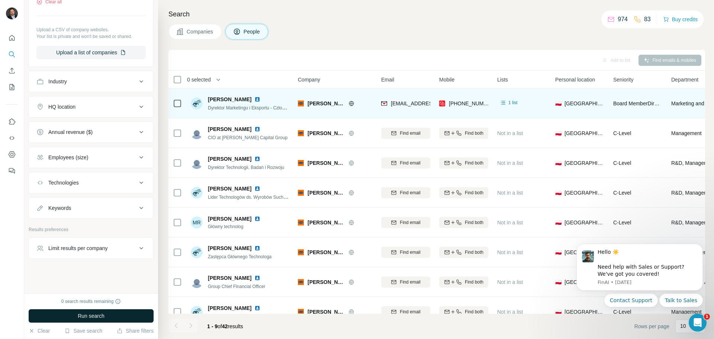
click at [113, 313] on button "Run search" at bounding box center [91, 315] width 125 height 13
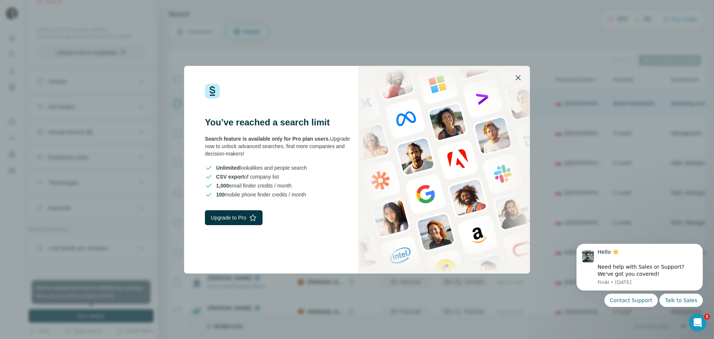
click at [520, 79] on icon "button" at bounding box center [518, 77] width 5 height 5
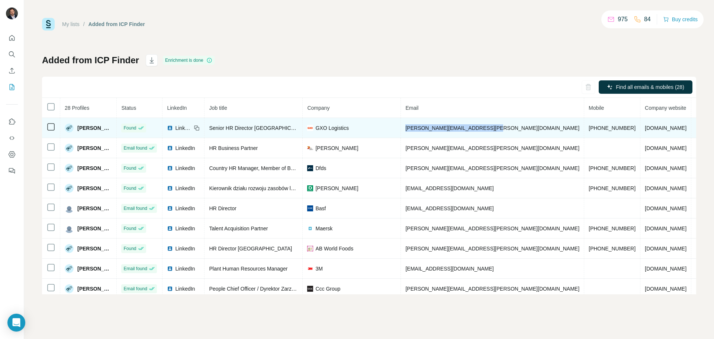
drag, startPoint x: 509, startPoint y: 129, endPoint x: 429, endPoint y: 131, distance: 80.0
click at [429, 131] on td "[PERSON_NAME][EMAIL_ADDRESS][PERSON_NAME][DOMAIN_NAME]" at bounding box center [492, 128] width 183 height 20
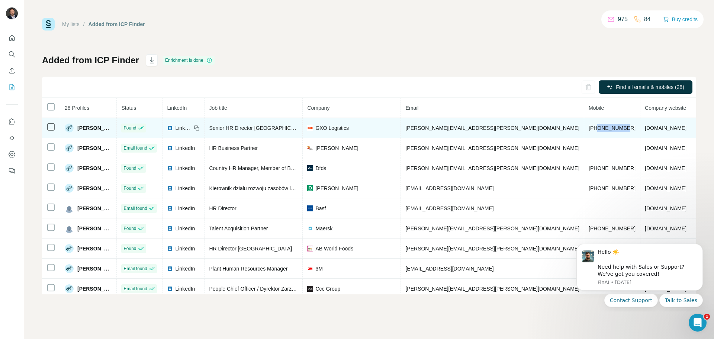
drag, startPoint x: 586, startPoint y: 128, endPoint x: 558, endPoint y: 131, distance: 28.0
click at [585, 131] on td "[PHONE_NUMBER]" at bounding box center [613, 128] width 56 height 20
copy span "501730168"
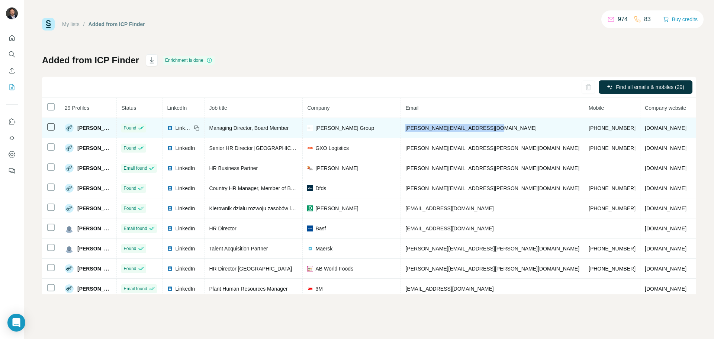
drag, startPoint x: 513, startPoint y: 128, endPoint x: 427, endPoint y: 131, distance: 86.4
click at [430, 129] on td "[PERSON_NAME][EMAIL_ADDRESS][DOMAIN_NAME]" at bounding box center [492, 128] width 183 height 20
copy span "[PERSON_NAME][EMAIL_ADDRESS][DOMAIN_NAME]"
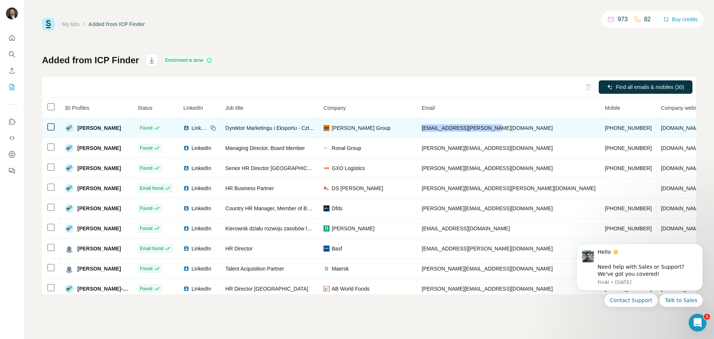
drag, startPoint x: 497, startPoint y: 129, endPoint x: 430, endPoint y: 130, distance: 67.7
click at [430, 130] on td "[EMAIL_ADDRESS][PERSON_NAME][DOMAIN_NAME]" at bounding box center [508, 128] width 183 height 20
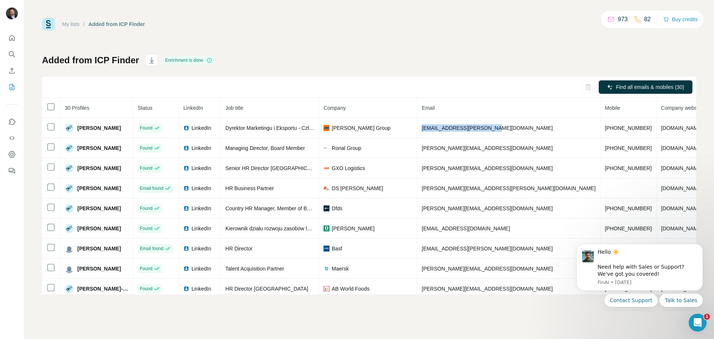
copy span "[EMAIL_ADDRESS][PERSON_NAME][DOMAIN_NAME]"
click at [378, 62] on div "Added from ICP Finder Enrichment is done Find all emails & mobiles (30) 30 Prof…" at bounding box center [369, 174] width 654 height 240
